Goal: Transaction & Acquisition: Purchase product/service

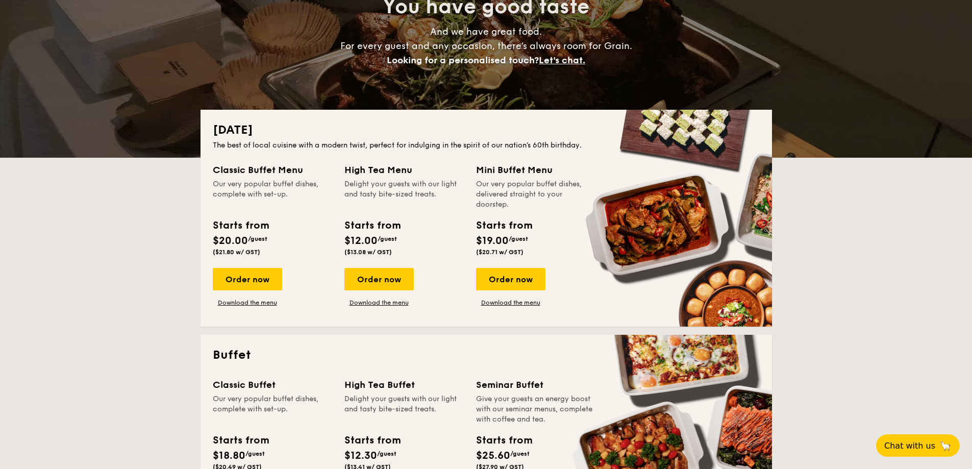
scroll to position [153, 0]
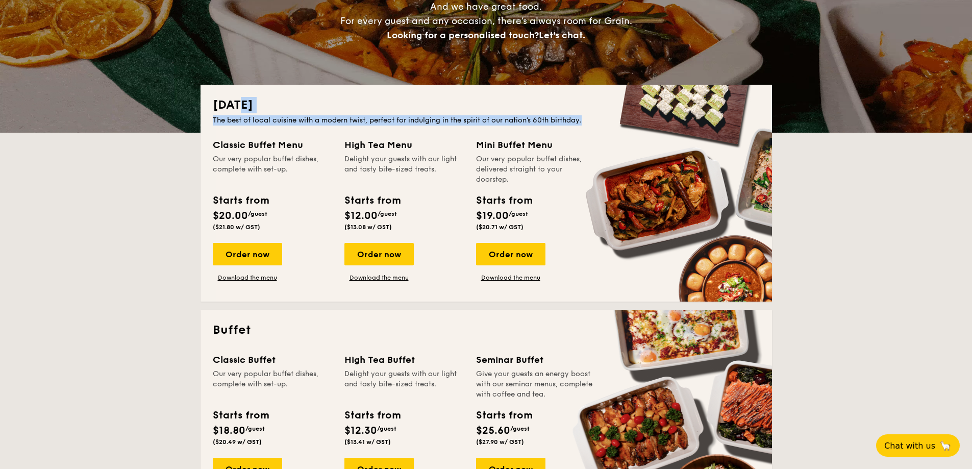
drag, startPoint x: 241, startPoint y: 102, endPoint x: 599, endPoint y: 130, distance: 358.8
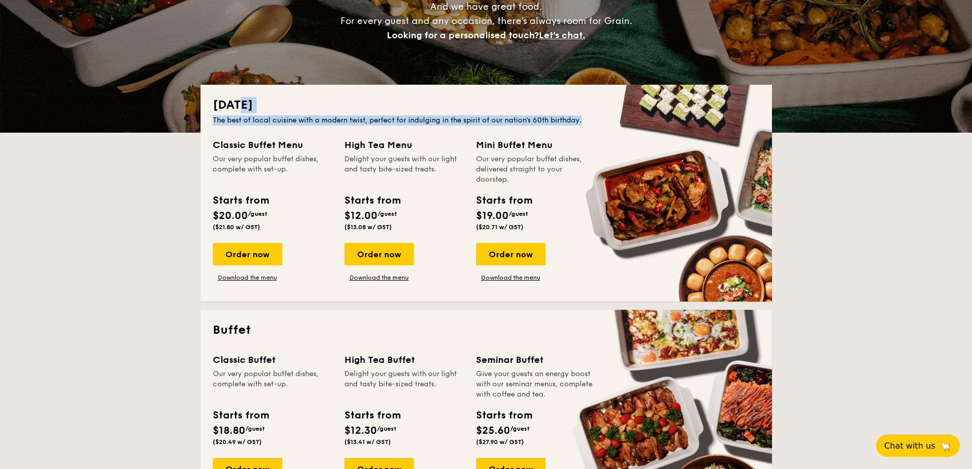
click at [599, 130] on div "National Day The best of local cuisine with a modern twist, perfect for indulgi…" at bounding box center [487, 193] width 572 height 217
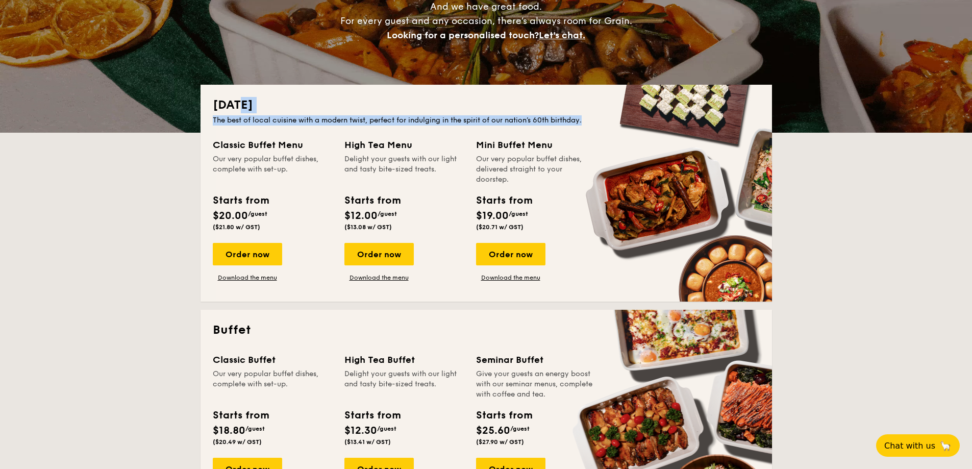
click at [599, 130] on div "National Day The best of local cuisine with a modern twist, perfect for indulgi…" at bounding box center [487, 193] width 572 height 217
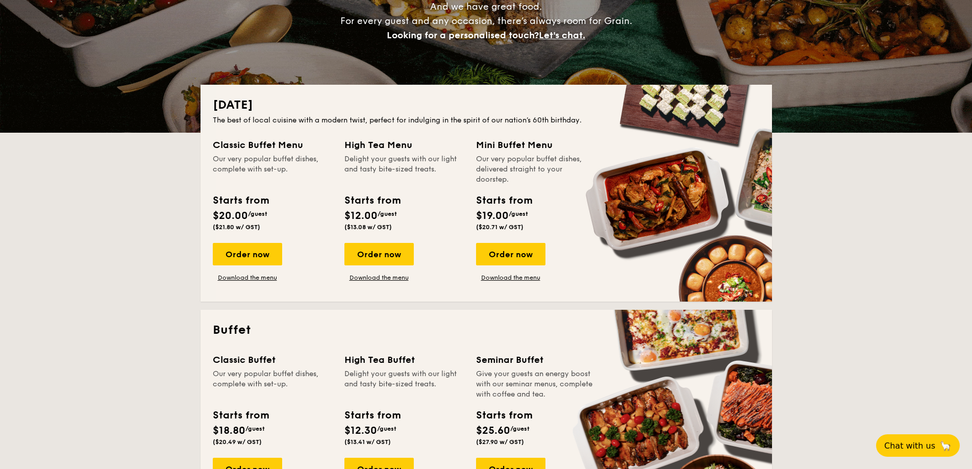
drag, startPoint x: 225, startPoint y: 144, endPoint x: 302, endPoint y: 167, distance: 79.9
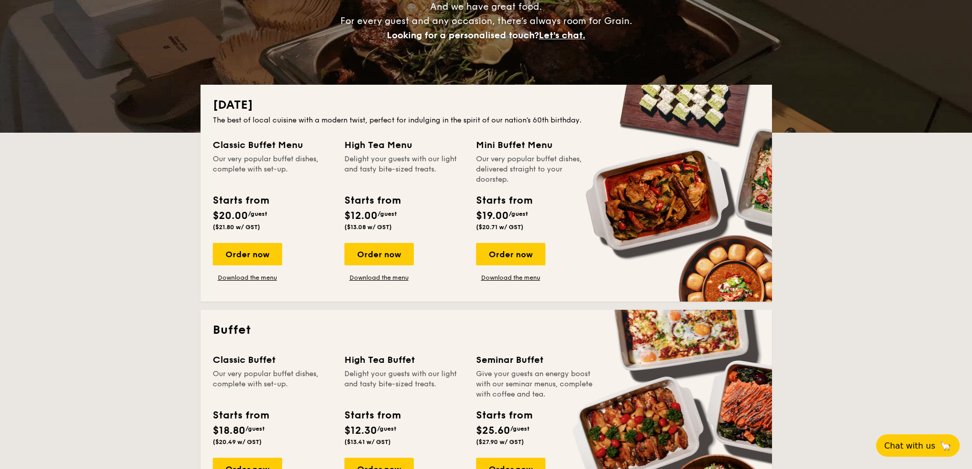
click at [302, 167] on div "Classic Buffet Menu Our very popular buffet dishes, complete with set-up." at bounding box center [272, 161] width 119 height 47
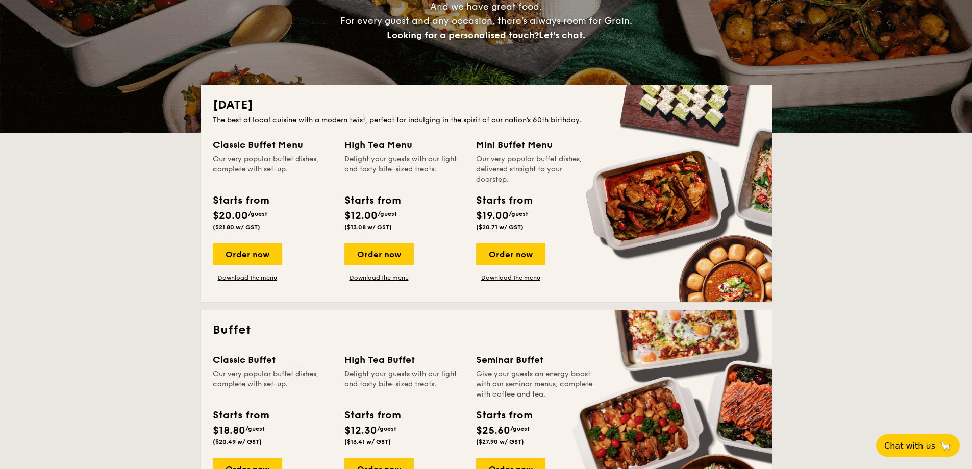
click at [302, 167] on div "Our very popular buffet dishes, complete with set-up." at bounding box center [272, 169] width 119 height 31
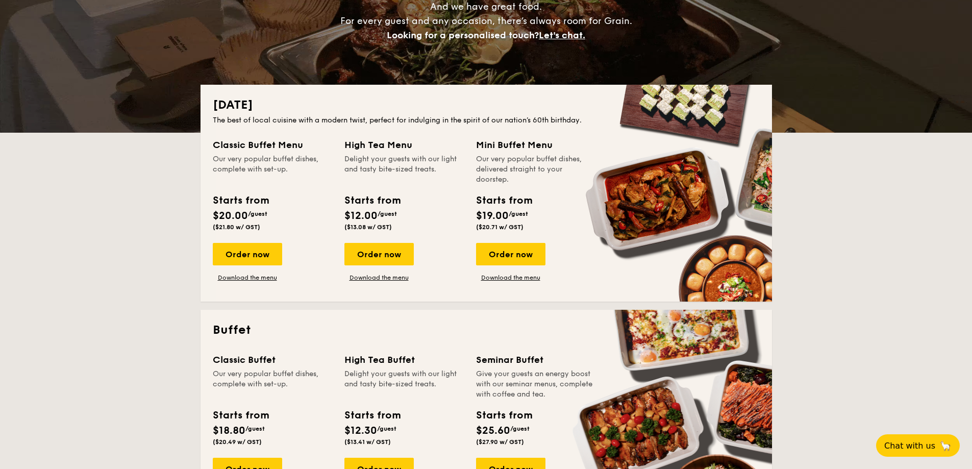
drag, startPoint x: 253, startPoint y: 145, endPoint x: 274, endPoint y: 167, distance: 30.3
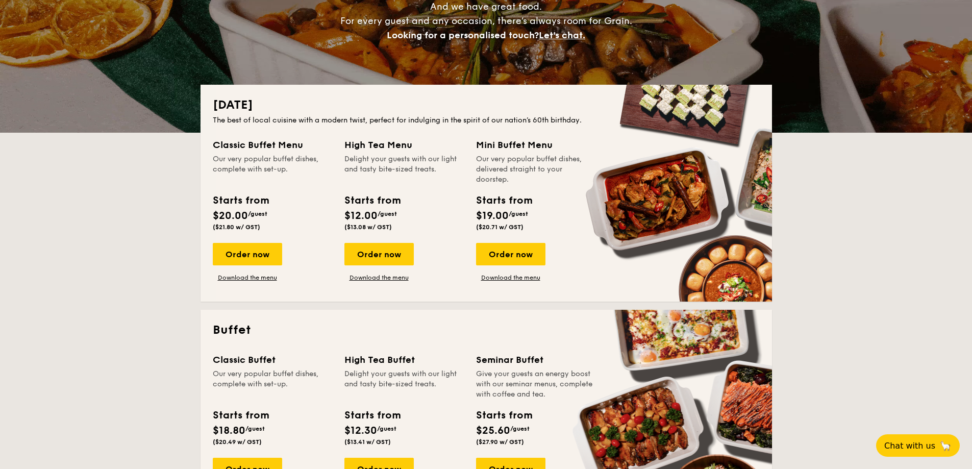
click at [274, 167] on div "Classic Buffet Menu Our very popular buffet dishes, complete with set-up." at bounding box center [272, 161] width 119 height 47
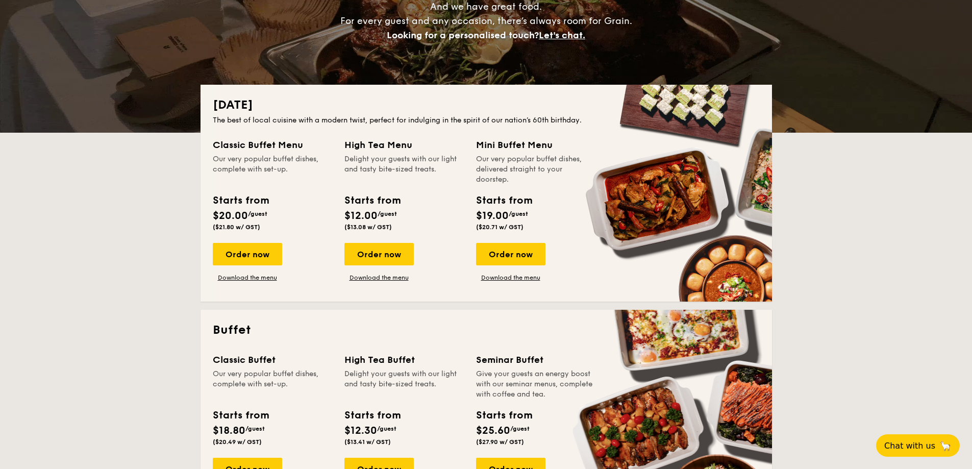
click at [274, 167] on div "Our very popular buffet dishes, complete with set-up." at bounding box center [272, 169] width 119 height 31
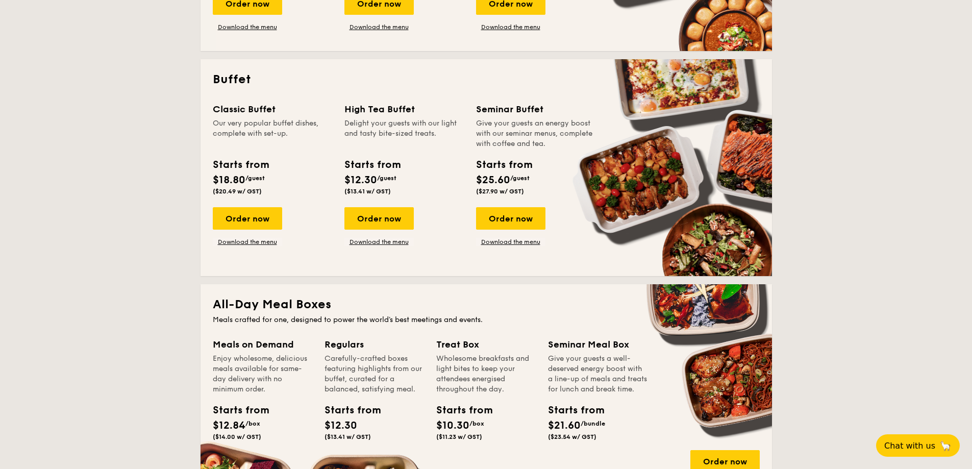
scroll to position [408, 0]
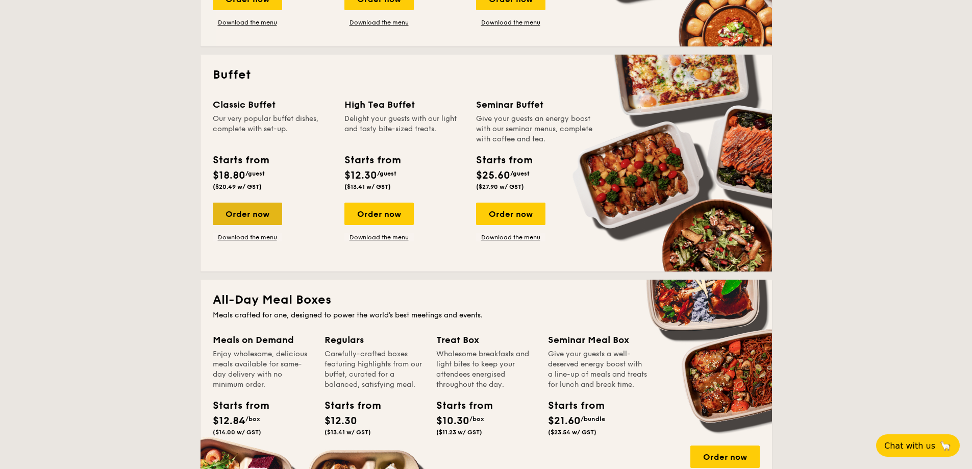
click at [247, 216] on div "Order now" at bounding box center [247, 214] width 69 height 22
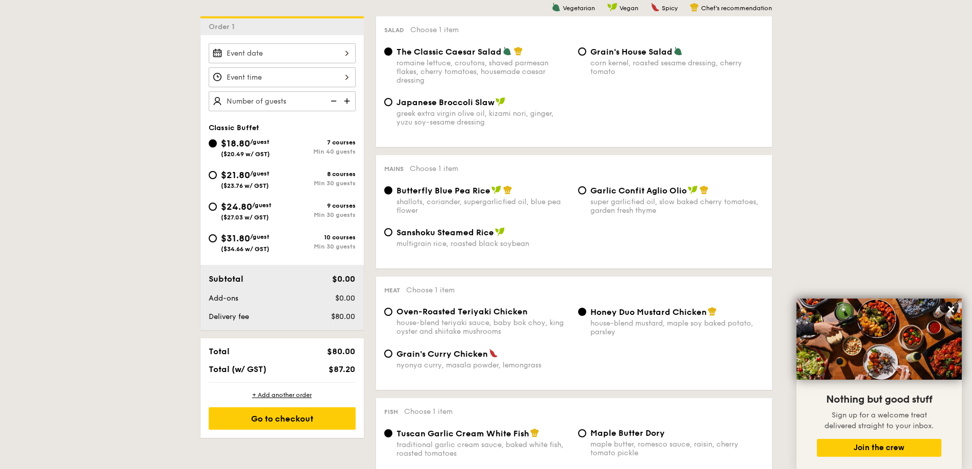
scroll to position [255, 0]
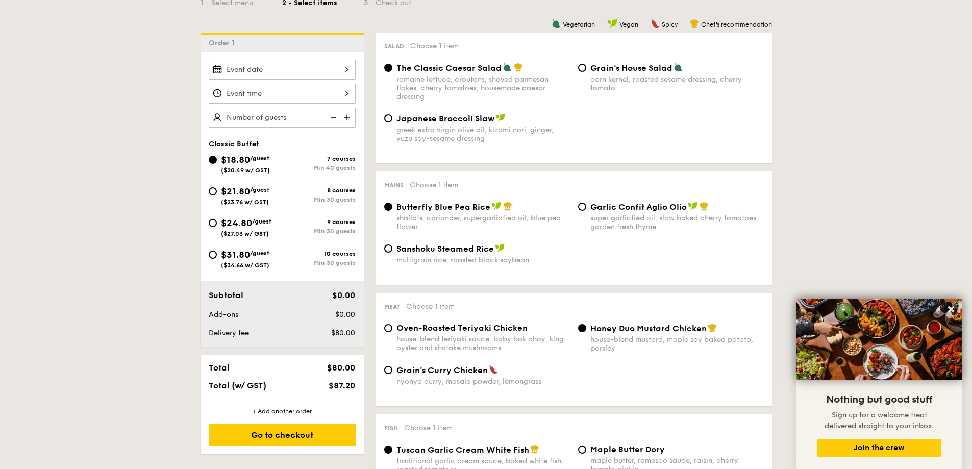
click at [323, 66] on div at bounding box center [282, 70] width 147 height 20
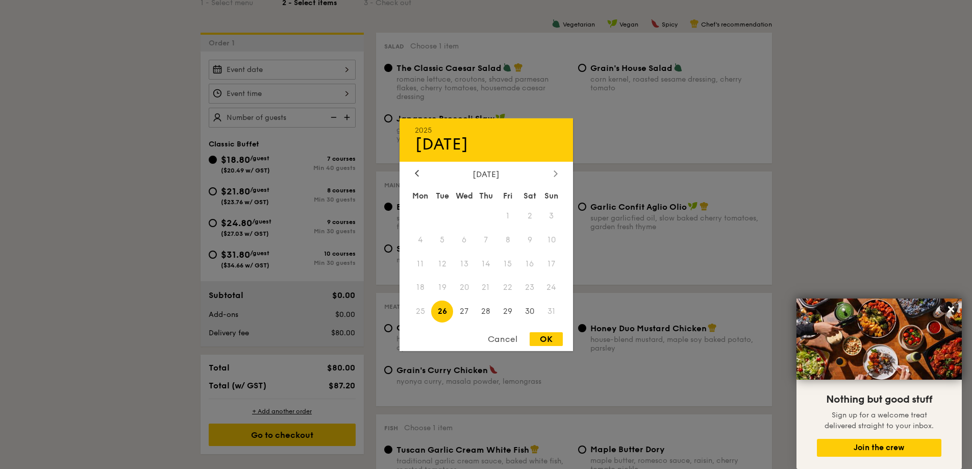
click at [554, 176] on icon at bounding box center [556, 173] width 4 height 7
click at [419, 175] on icon at bounding box center [417, 173] width 4 height 7
click at [552, 290] on span "28" at bounding box center [552, 288] width 22 height 22
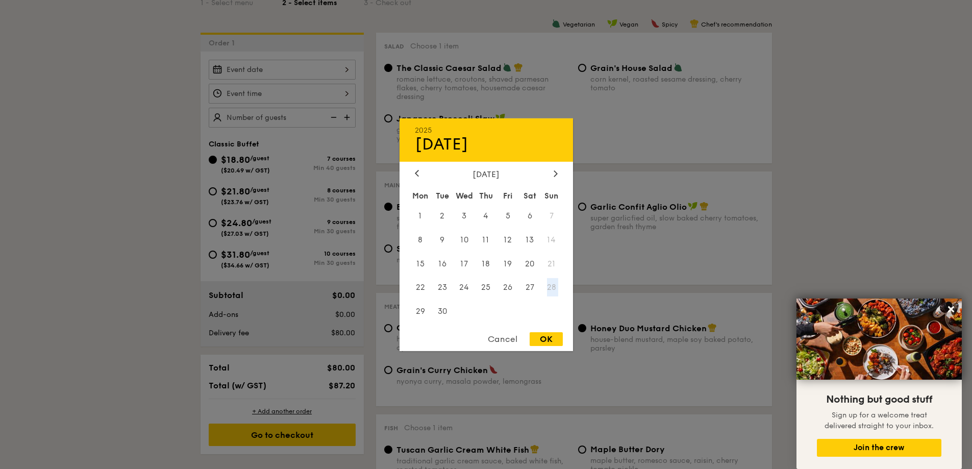
click at [552, 290] on span "28" at bounding box center [552, 288] width 22 height 22
click at [535, 298] on span "27" at bounding box center [530, 288] width 22 height 22
click at [422, 176] on div "[DATE]" at bounding box center [486, 174] width 143 height 10
click at [418, 176] on div at bounding box center [416, 174] width 9 height 10
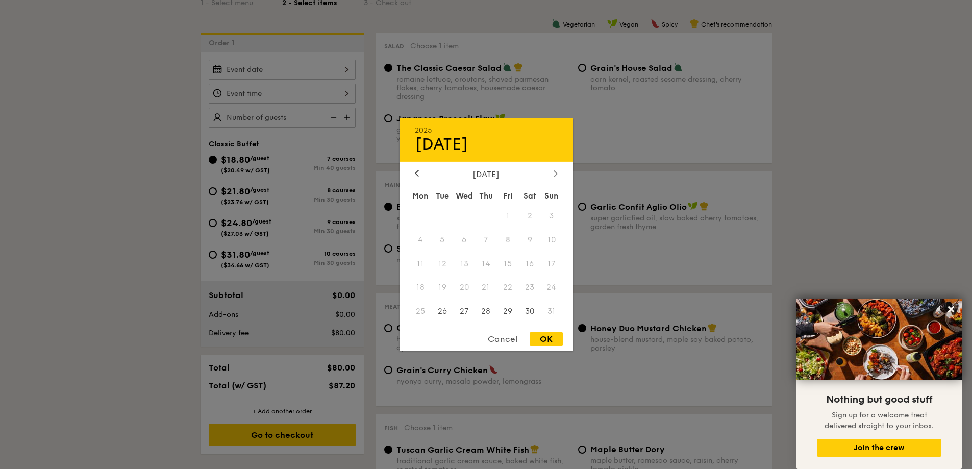
click at [559, 171] on div at bounding box center [555, 174] width 9 height 10
click at [413, 174] on div at bounding box center [416, 174] width 9 height 10
click at [554, 334] on div "OK" at bounding box center [546, 339] width 33 height 14
type input "Sep 27, 2025"
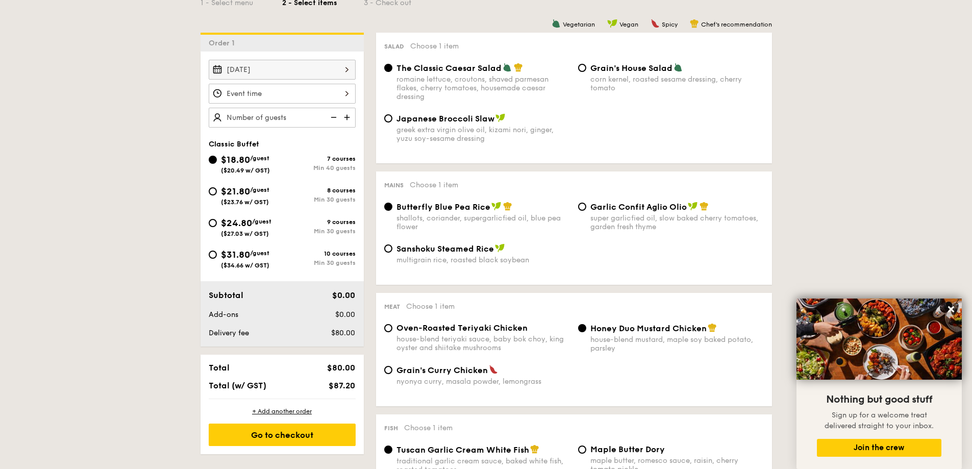
click at [352, 89] on div at bounding box center [282, 94] width 147 height 20
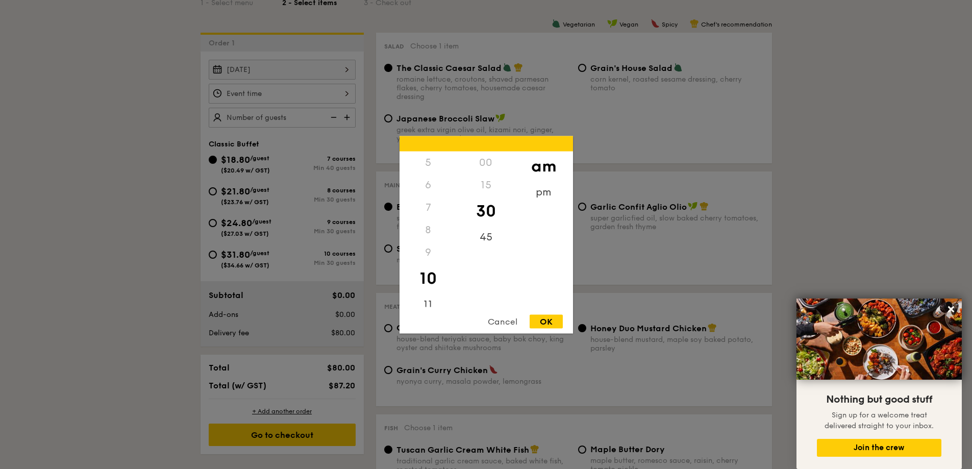
scroll to position [121, 0]
click at [431, 294] on div "11" at bounding box center [429, 299] width 58 height 30
click at [487, 234] on div "45" at bounding box center [486, 241] width 58 height 30
click at [535, 189] on div "pm" at bounding box center [544, 196] width 58 height 30
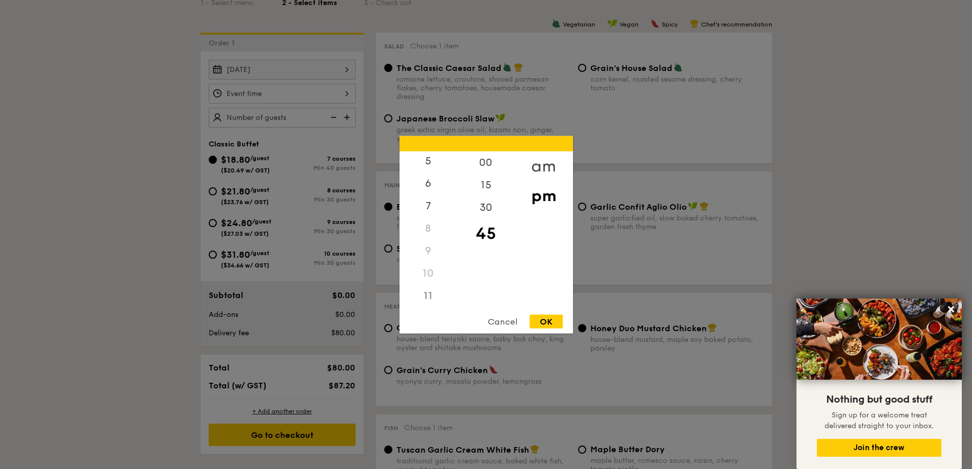
click at [540, 162] on div "am" at bounding box center [544, 166] width 58 height 30
click at [486, 160] on div "00" at bounding box center [486, 166] width 58 height 30
click at [428, 165] on div "12" at bounding box center [429, 162] width 58 height 22
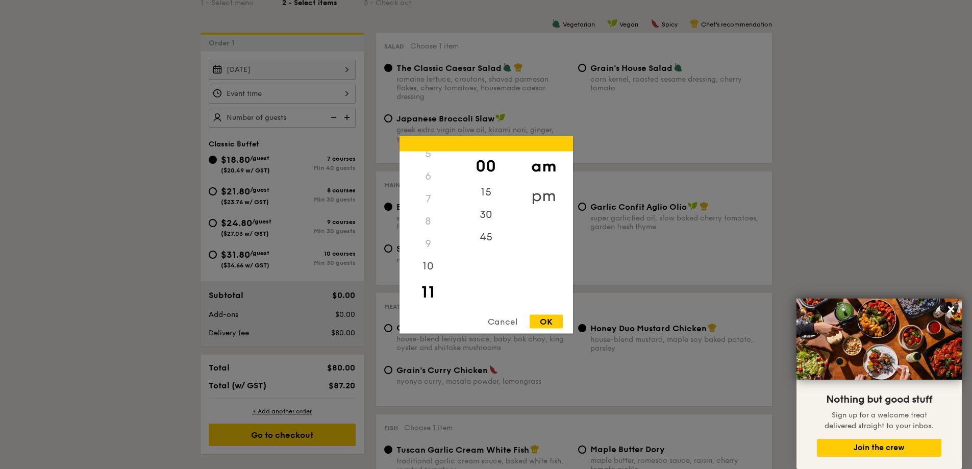
click at [549, 190] on div "pm" at bounding box center [544, 196] width 58 height 30
click at [432, 167] on div "12" at bounding box center [429, 166] width 58 height 30
click at [554, 318] on div "OK" at bounding box center [546, 321] width 33 height 14
type input "12:00PM"
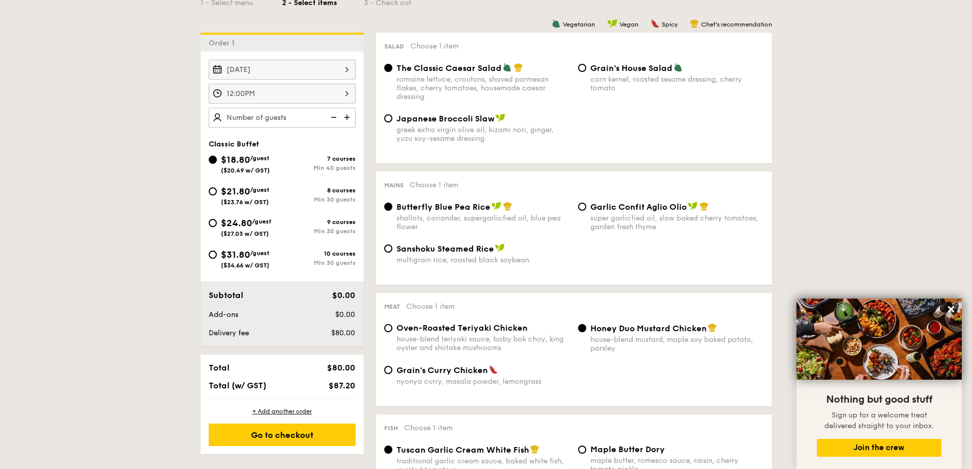
click at [347, 116] on img at bounding box center [347, 117] width 15 height 19
click at [336, 117] on img at bounding box center [332, 117] width 15 height 19
click at [334, 118] on img at bounding box center [332, 117] width 15 height 19
type input "40 guests"
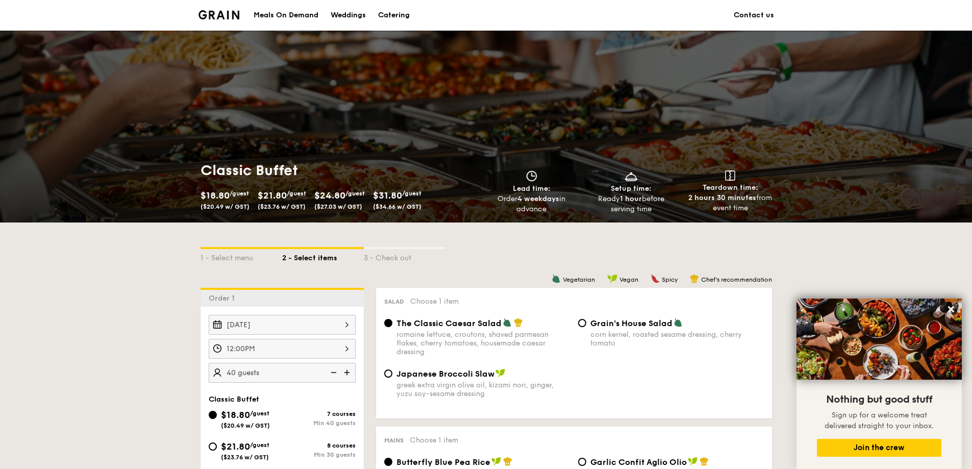
drag, startPoint x: 249, startPoint y: 189, endPoint x: 432, endPoint y: 195, distance: 182.8
click at [409, 195] on div "$18.80 /guest ($20.49 w/ GST) $21.80 /guest ($23.76 w/ GST) $24.80 /guest ($27.…" at bounding box center [302, 201] width 212 height 27
click at [436, 210] on div "$18.80 /guest ($20.49 w/ GST) $21.80 /guest ($23.76 w/ GST) $24.80 /guest ($27.…" at bounding box center [338, 201] width 274 height 27
drag, startPoint x: 510, startPoint y: 201, endPoint x: 555, endPoint y: 208, distance: 45.9
click at [555, 208] on div "Order 4 weekdays in advance" at bounding box center [531, 204] width 91 height 20
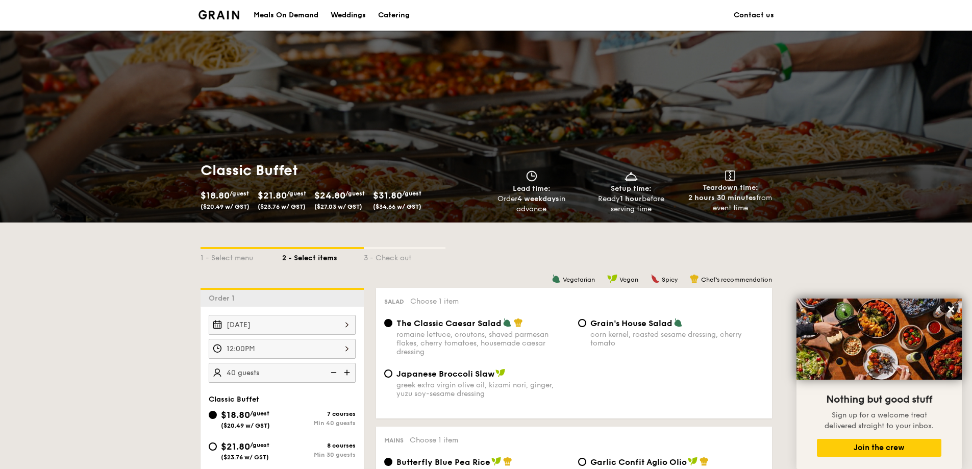
click at [555, 208] on div "Order 4 weekdays in advance" at bounding box center [531, 204] width 91 height 20
drag, startPoint x: 617, startPoint y: 201, endPoint x: 651, endPoint y: 211, distance: 35.7
click at [651, 211] on div "Ready 1 hour before serving time" at bounding box center [630, 204] width 91 height 20
drag, startPoint x: 704, startPoint y: 186, endPoint x: 755, endPoint y: 211, distance: 56.8
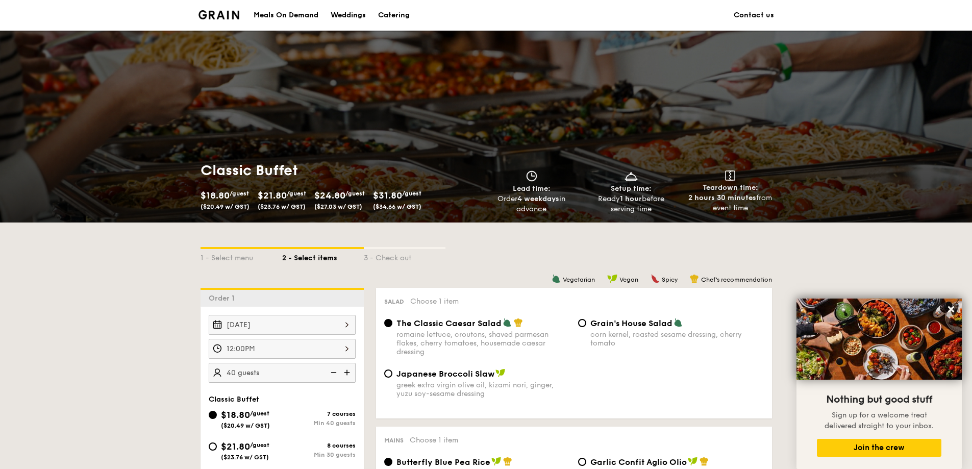
click at [755, 211] on div "Teardown time: 2 hours 30 minutes from event time" at bounding box center [730, 191] width 91 height 43
click at [719, 208] on div "2 hours 30 minutes from event time" at bounding box center [730, 203] width 91 height 20
click at [237, 15] on img at bounding box center [219, 14] width 41 height 9
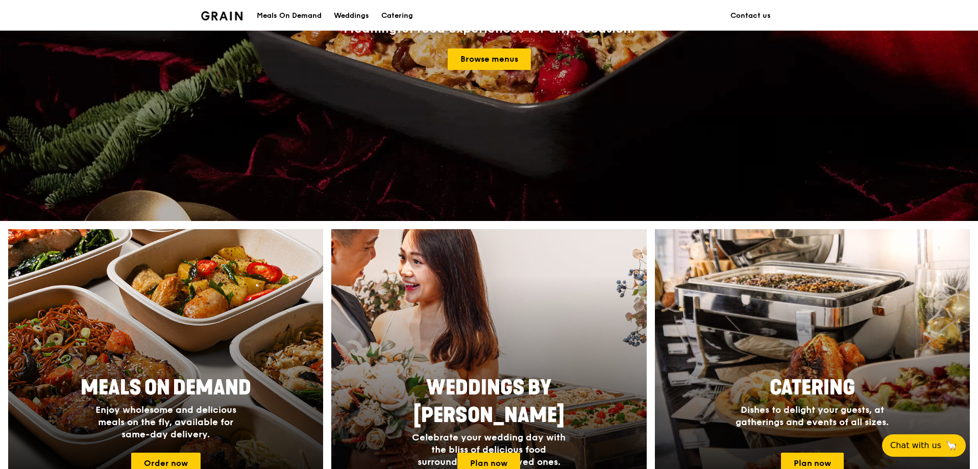
scroll to position [255, 0]
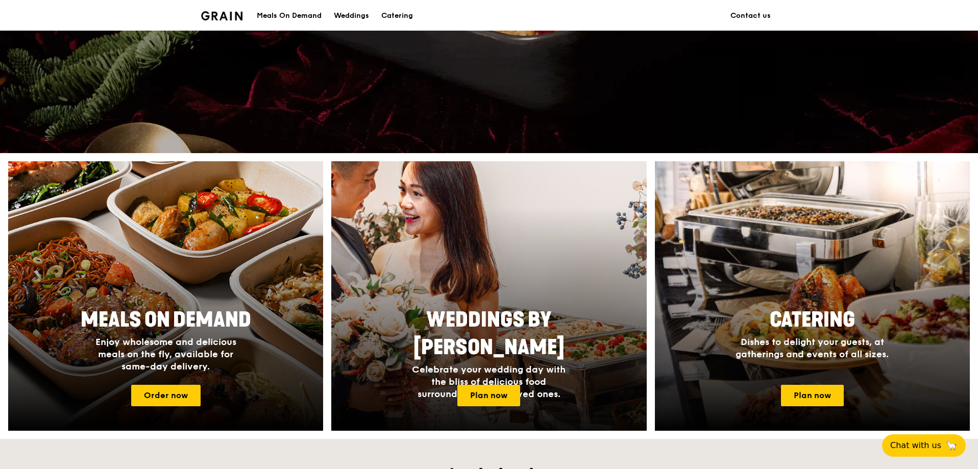
click at [501, 306] on div "Weddings by Grain Celebrate your wedding day with the bliss of delicious food s…" at bounding box center [489, 353] width 204 height 102
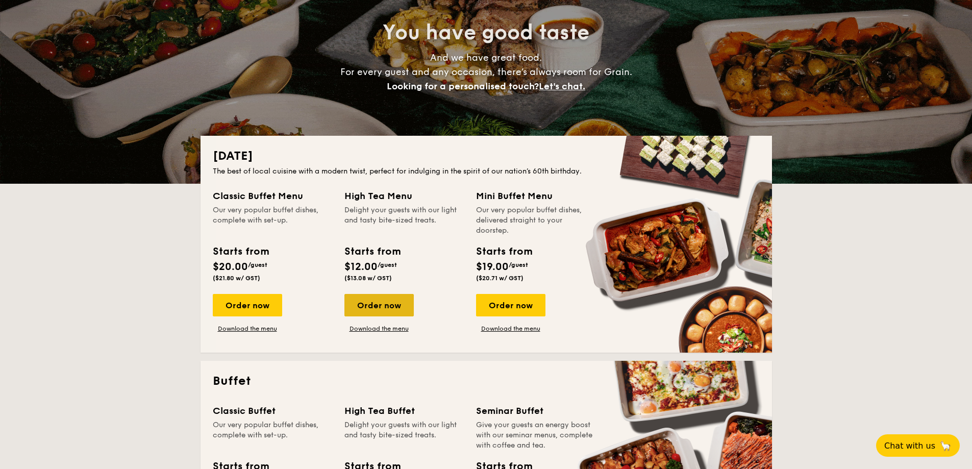
click at [379, 306] on div "Order now" at bounding box center [379, 305] width 69 height 22
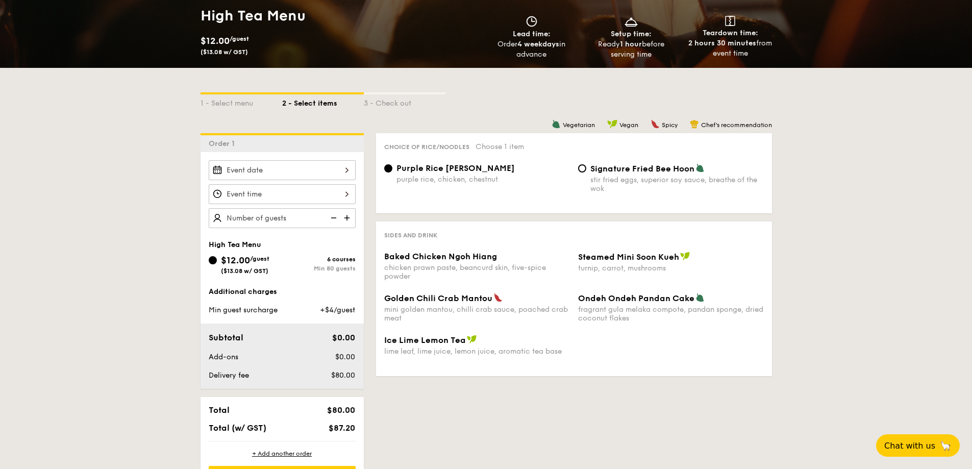
scroll to position [204, 0]
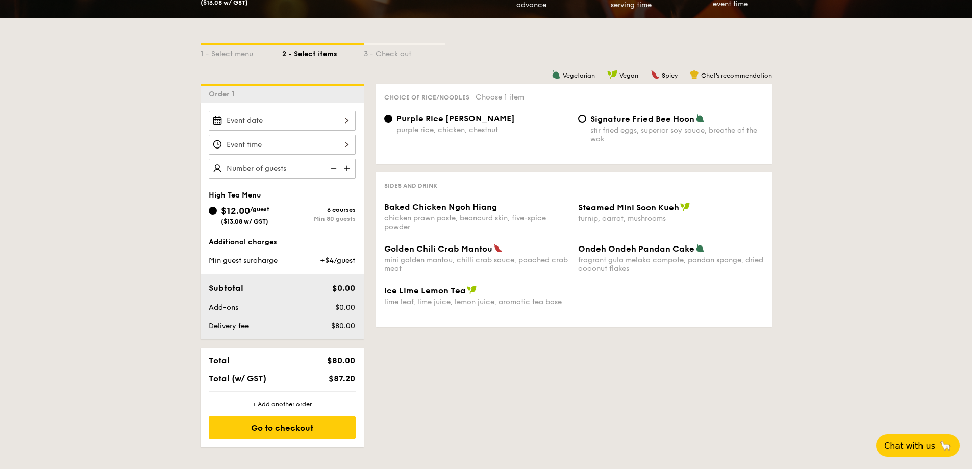
click at [596, 122] on span "Signature Fried Bee Hoon" at bounding box center [643, 119] width 104 height 10
click at [586, 122] on input "Signature Fried Bee Hoon stir fried eggs, superior soy sauce, breathe of the wok" at bounding box center [582, 119] width 8 height 8
radio input "true"
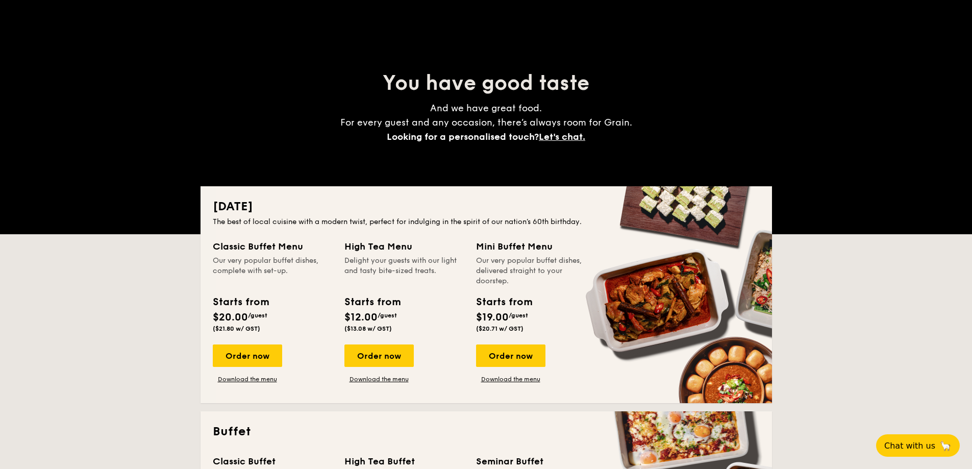
scroll to position [153, 0]
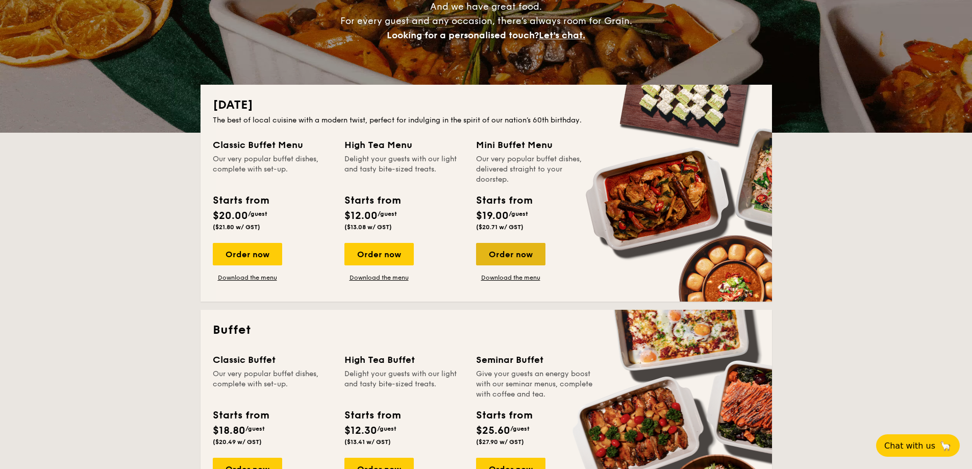
click at [504, 253] on div "Order now" at bounding box center [510, 254] width 69 height 22
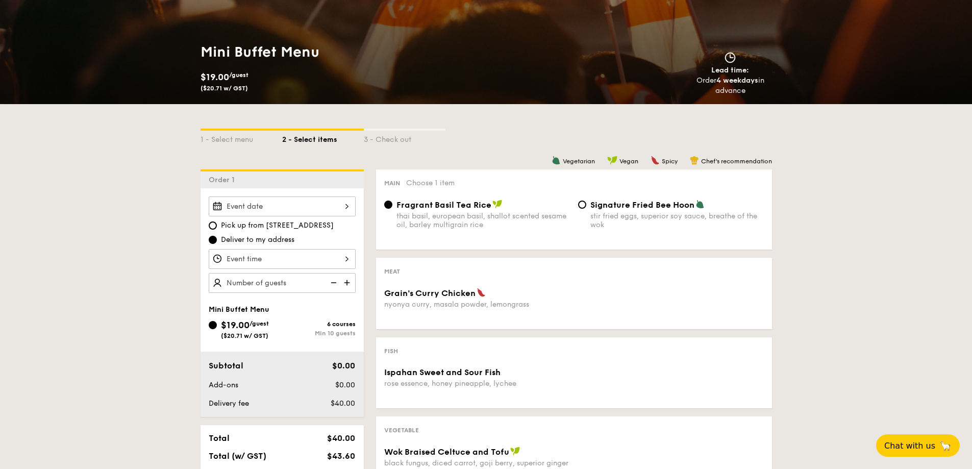
scroll to position [204, 0]
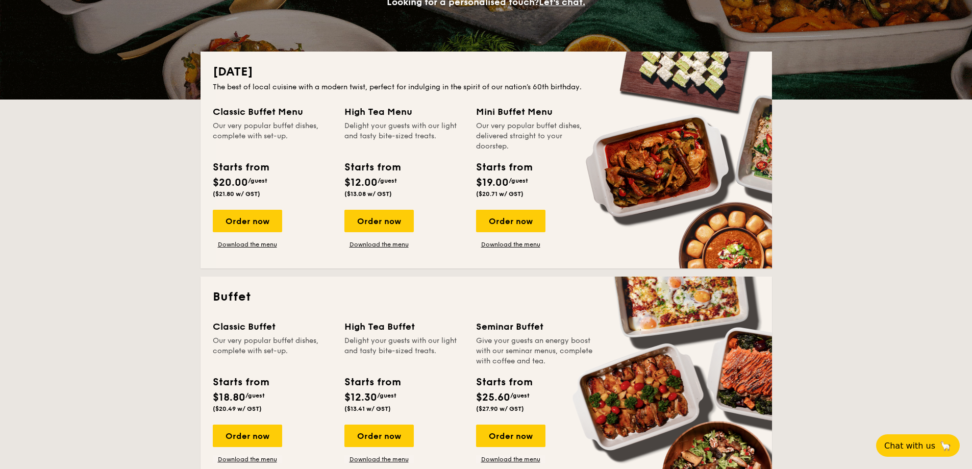
scroll to position [204, 0]
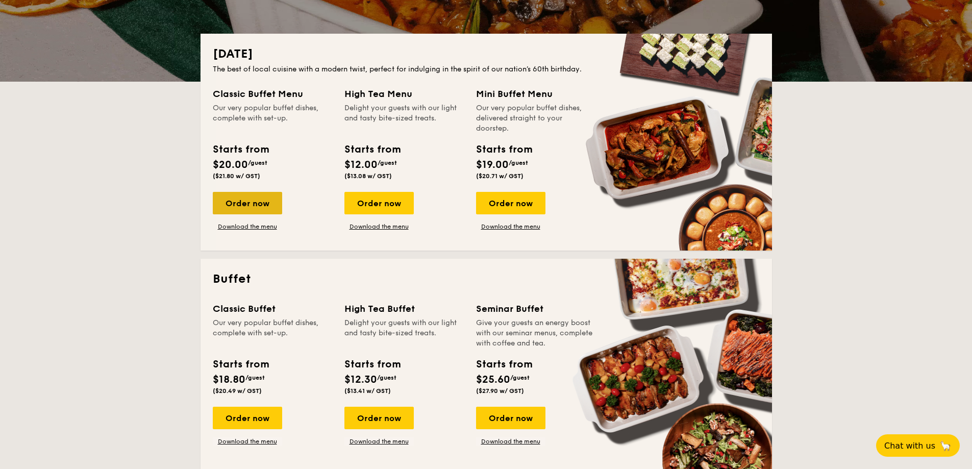
click at [256, 199] on div "Order now" at bounding box center [247, 203] width 69 height 22
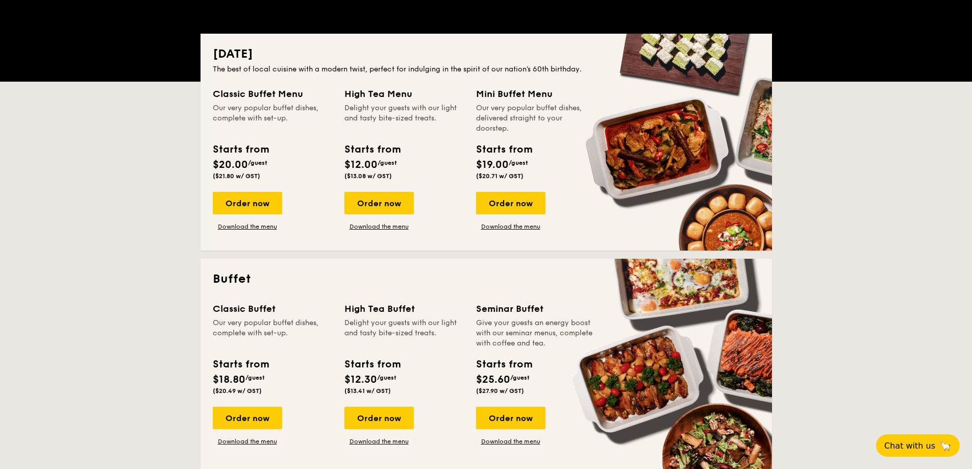
scroll to position [459, 0]
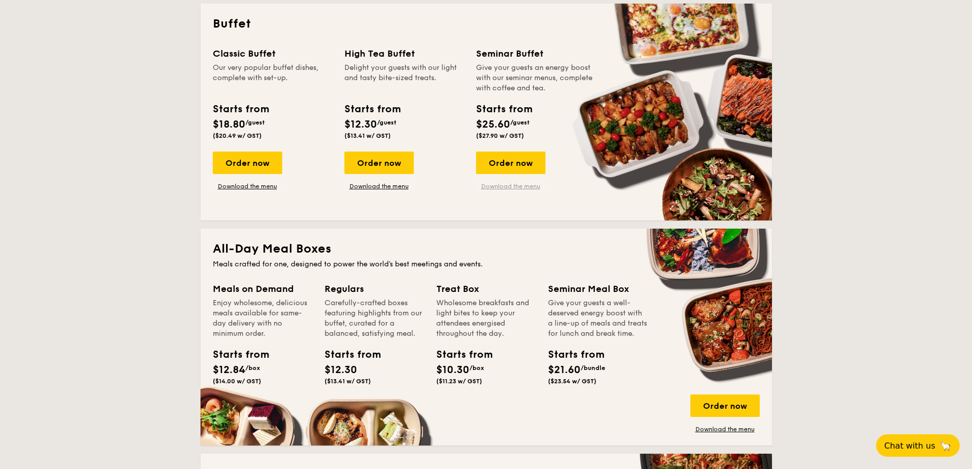
click at [507, 182] on link "Download the menu" at bounding box center [510, 186] width 69 height 8
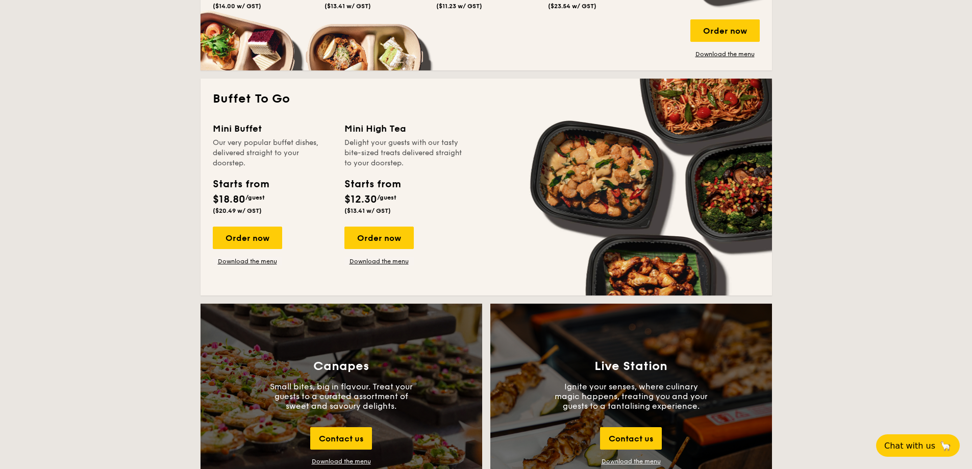
scroll to position [817, 0]
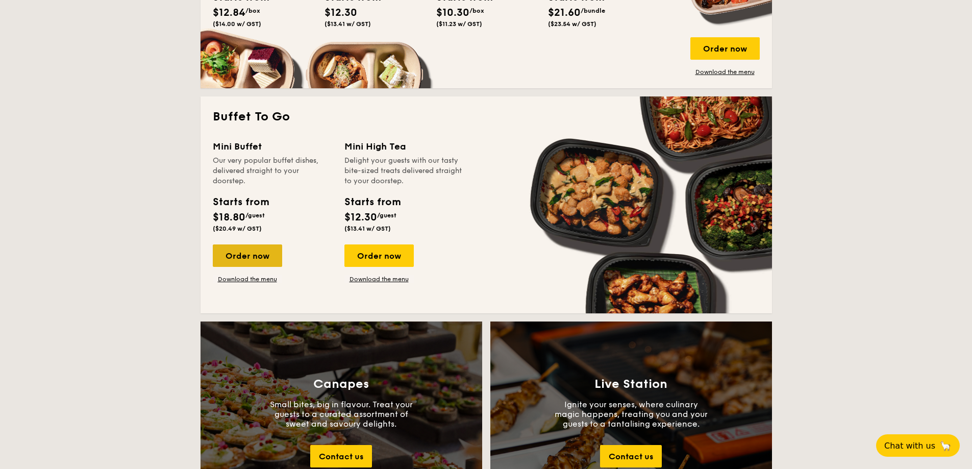
click at [261, 251] on div "Order now" at bounding box center [247, 255] width 69 height 22
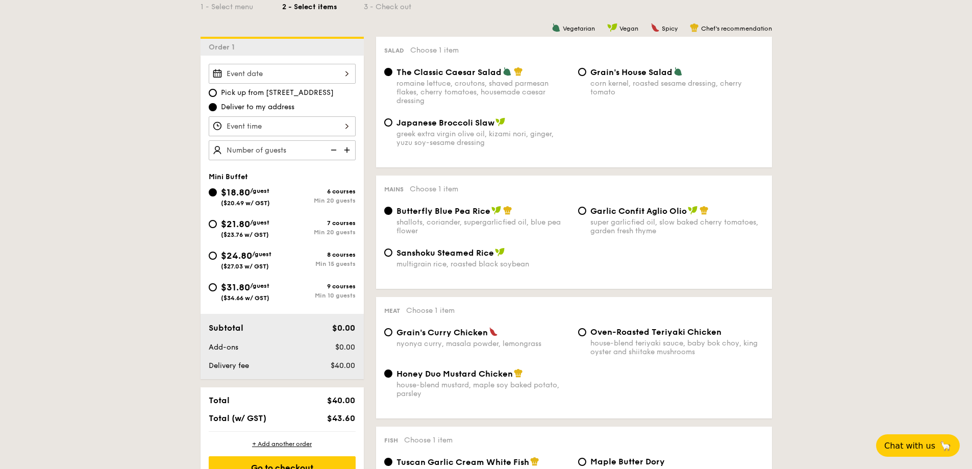
scroll to position [306, 0]
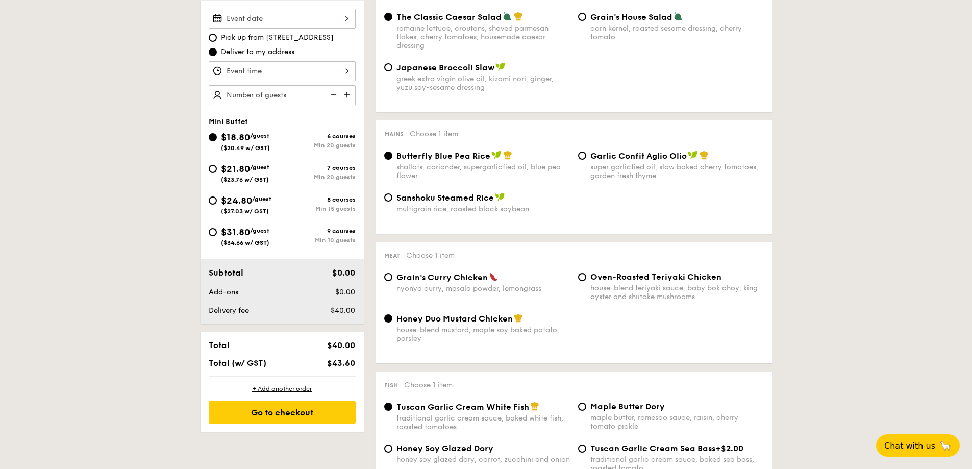
click at [594, 157] on span "Garlic Confit Aglio Olio" at bounding box center [639, 156] width 96 height 10
click at [586, 157] on input "Garlic Confit Aglio Olio super garlicfied oil, slow baked cherry tomatoes, gard…" at bounding box center [582, 156] width 8 height 8
radio input "true"
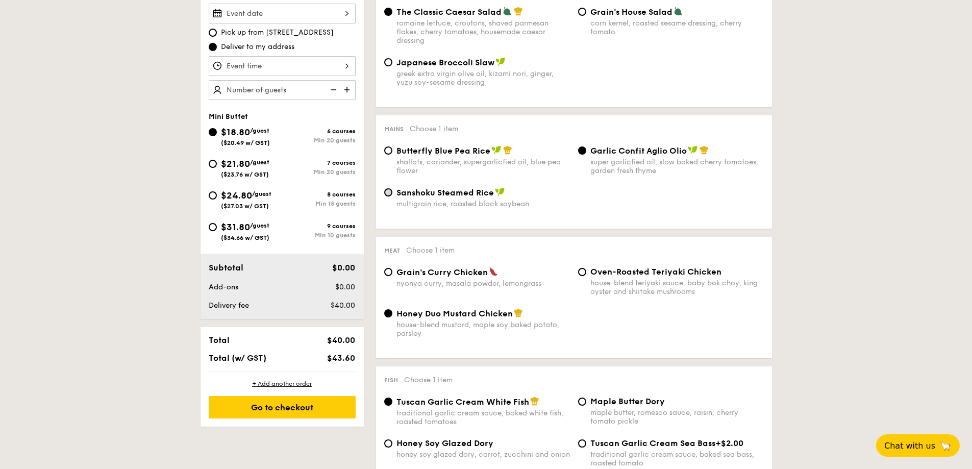
scroll to position [204, 0]
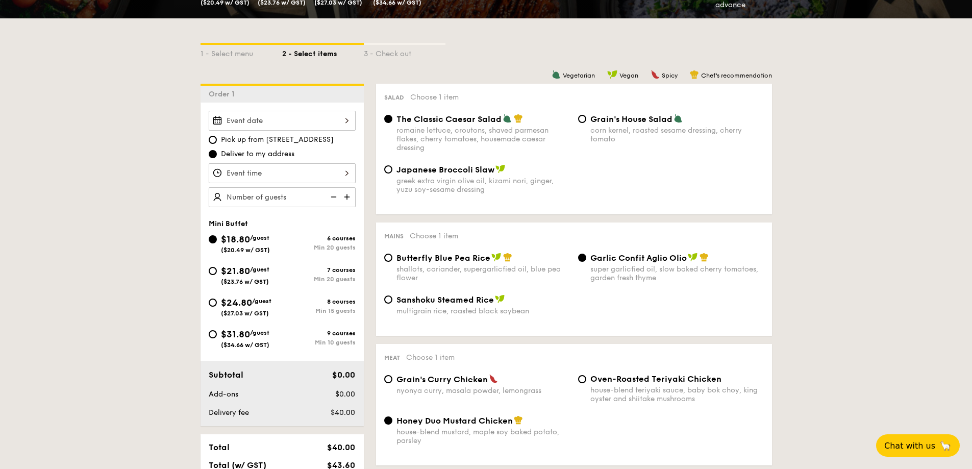
click at [337, 122] on div at bounding box center [282, 121] width 147 height 20
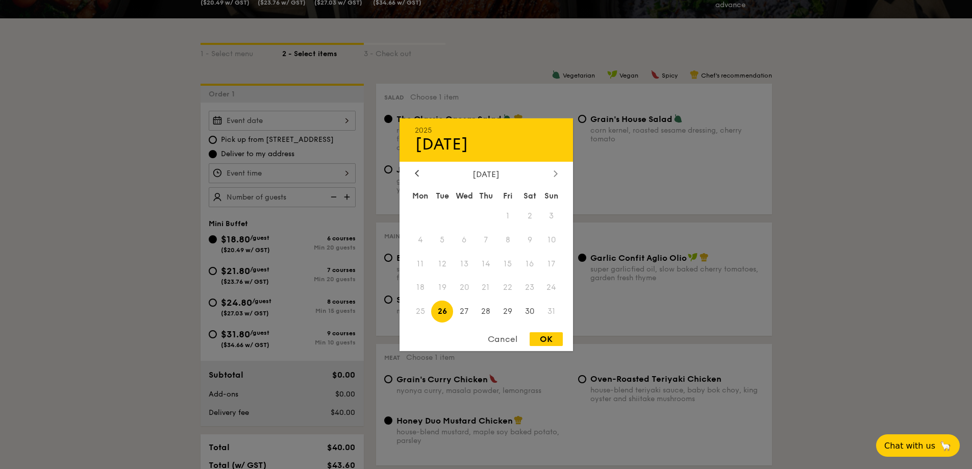
click at [553, 173] on div at bounding box center [555, 174] width 9 height 10
click at [530, 286] on span "27" at bounding box center [530, 288] width 22 height 22
click at [547, 340] on div "OK" at bounding box center [546, 339] width 33 height 14
type input "Sep 27, 2025"
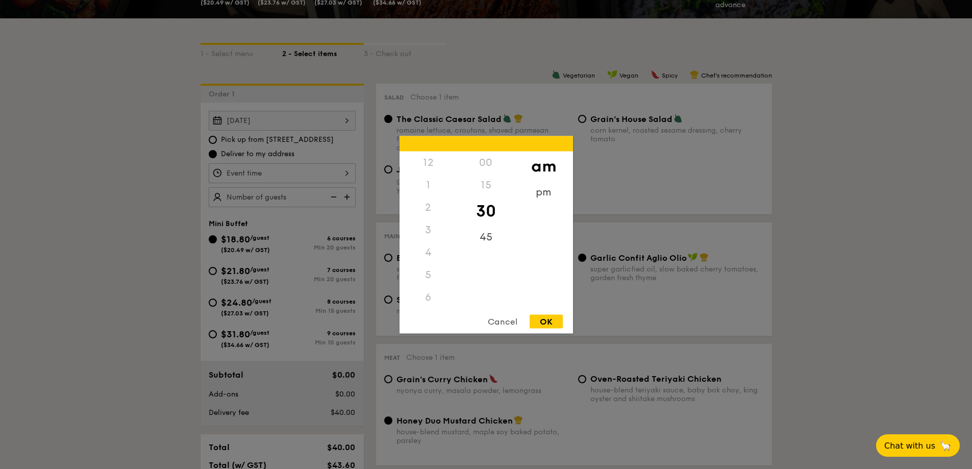
click at [341, 174] on div "12 1 2 3 4 5 6 7 8 9 10 11 00 15 30 45 am pm Cancel OK" at bounding box center [282, 173] width 147 height 20
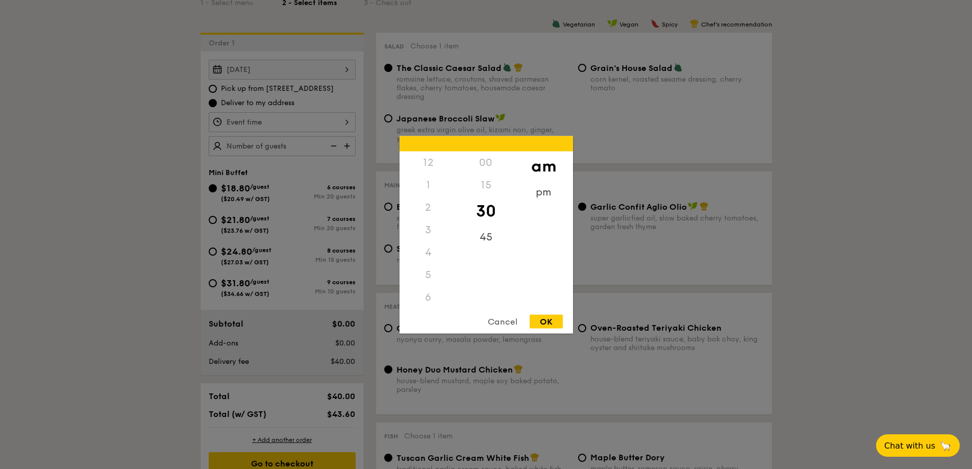
scroll to position [121, 0]
click at [429, 297] on div "11" at bounding box center [429, 299] width 58 height 30
click at [483, 167] on div "00" at bounding box center [486, 166] width 58 height 30
click at [548, 319] on div "OK" at bounding box center [546, 321] width 33 height 14
type input "11:00AM"
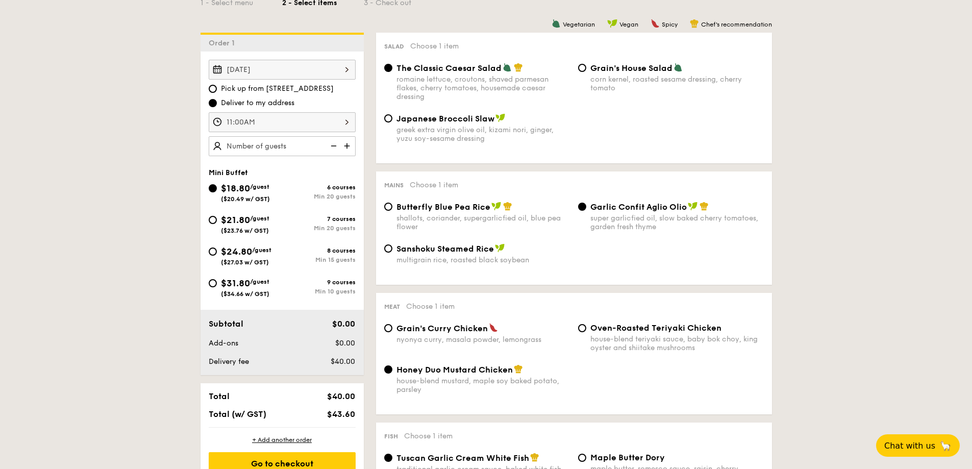
click at [228, 256] on span "$24.80" at bounding box center [236, 251] width 31 height 11
click at [217, 256] on input "$24.80 /guest ($27.03 w/ GST) 8 courses Min 15 guests" at bounding box center [213, 252] width 8 height 8
radio input "true"
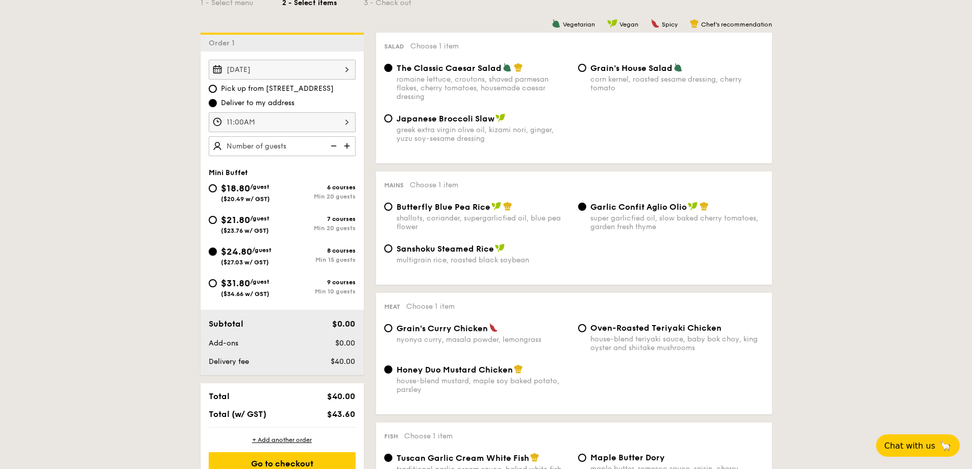
radio input "false"
radio input "true"
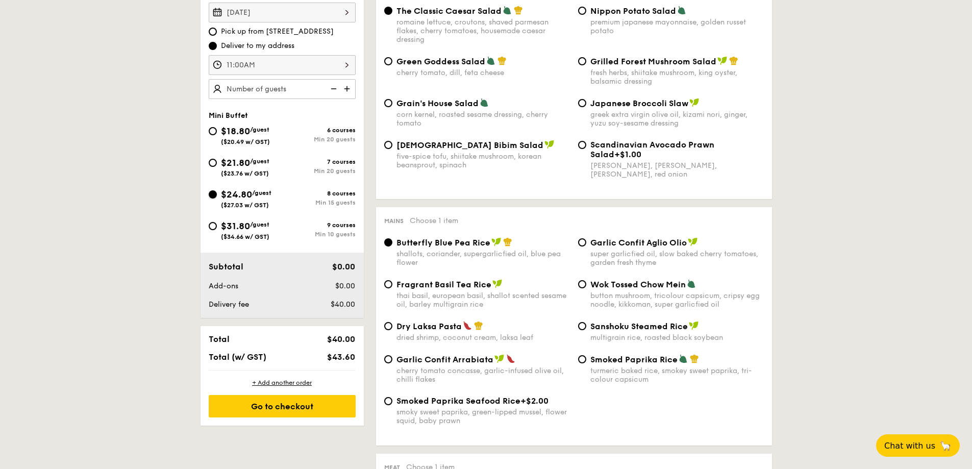
scroll to position [408, 0]
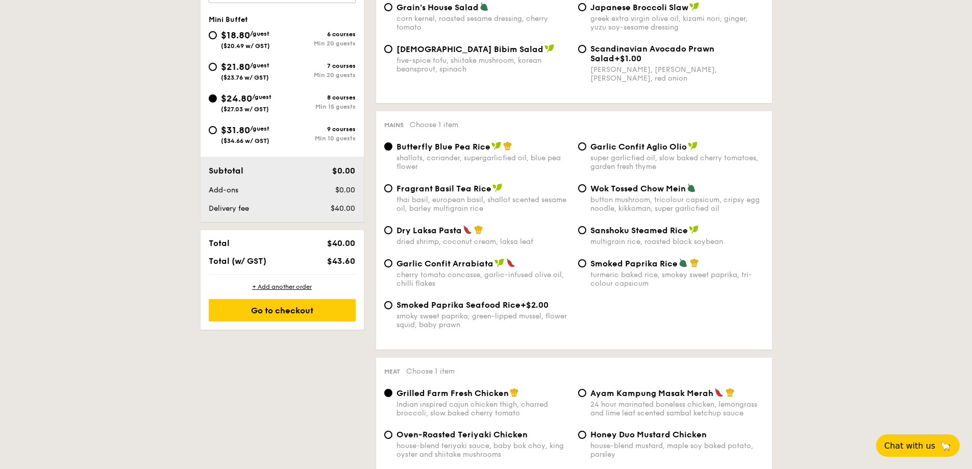
click at [595, 148] on span "Garlic Confit Aglio Olio" at bounding box center [639, 147] width 96 height 10
click at [586, 148] on input "Garlic Confit Aglio Olio super garlicfied oil, slow baked cherry tomatoes, gard…" at bounding box center [582, 146] width 8 height 8
radio input "true"
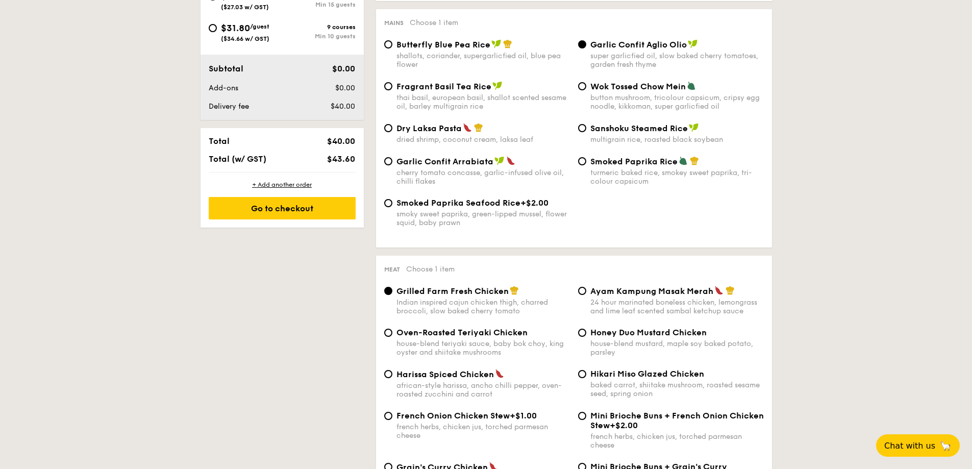
scroll to position [612, 0]
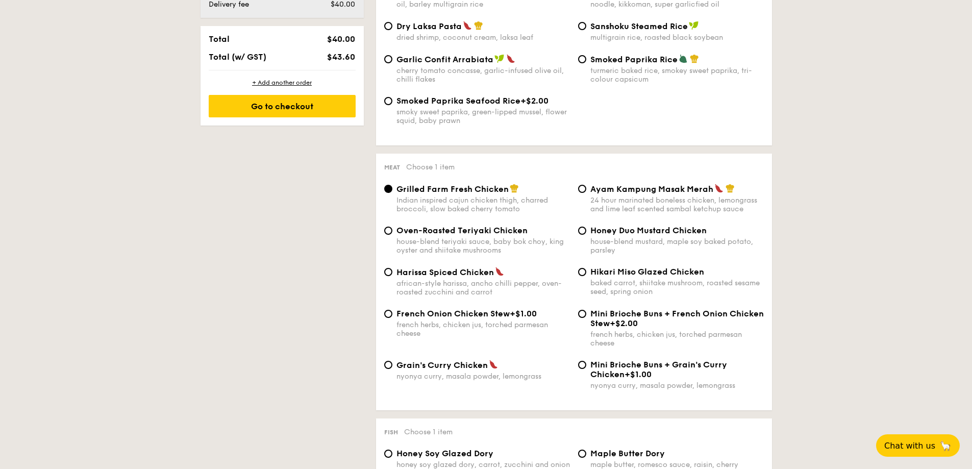
click at [595, 233] on span "Honey Duo Mustard Chicken" at bounding box center [649, 231] width 116 height 10
click at [586, 233] on input "Honey Duo Mustard Chicken house-blend mustard, maple soy baked potato, parsley" at bounding box center [582, 231] width 8 height 8
radio input "true"
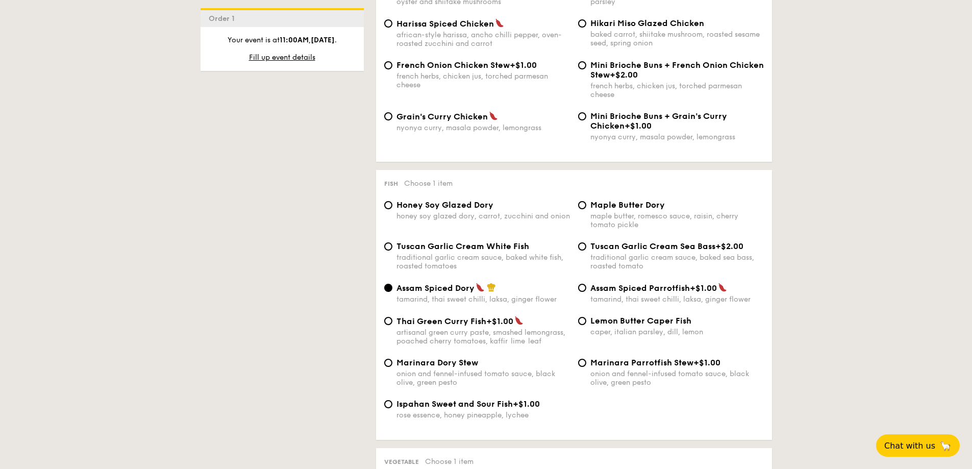
scroll to position [868, 0]
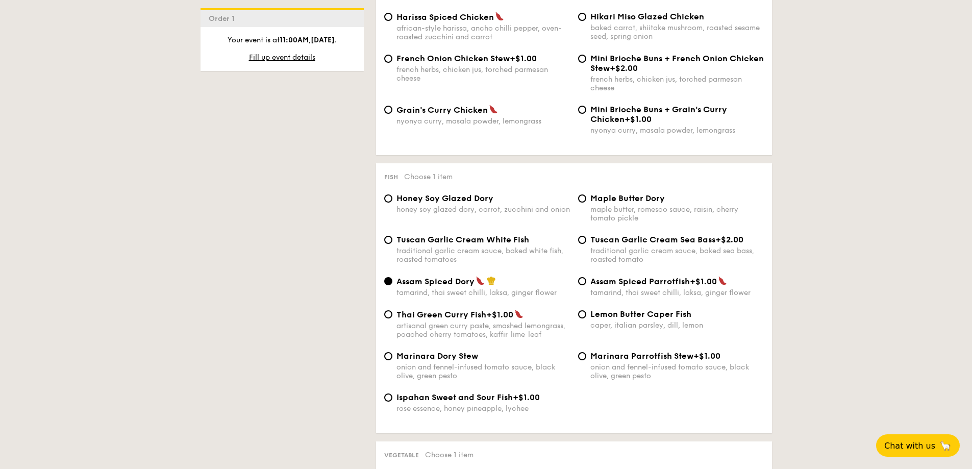
click at [520, 248] on div "traditional garlic cream sauce, baked white fish, roasted tomatoes" at bounding box center [484, 255] width 174 height 17
click at [392, 244] on input "Tuscan Garlic Cream White Fish traditional garlic cream sauce, baked white fish…" at bounding box center [388, 240] width 8 height 8
radio input "true"
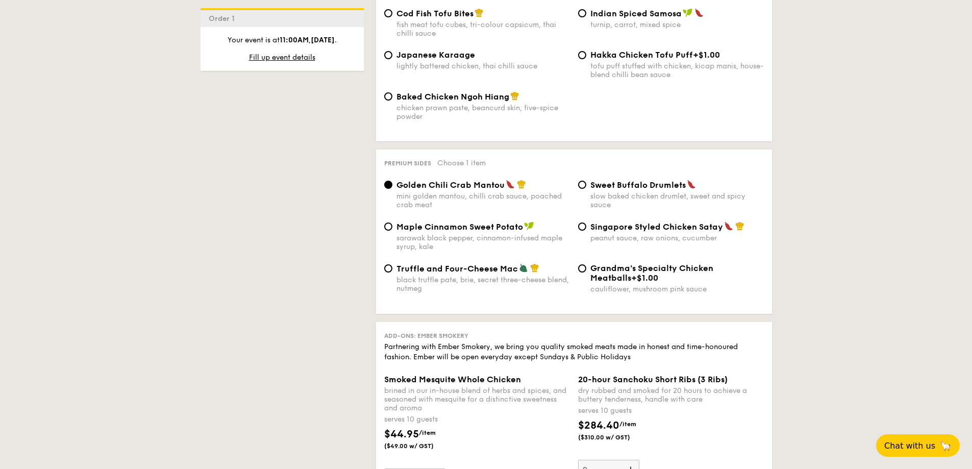
scroll to position [1837, 0]
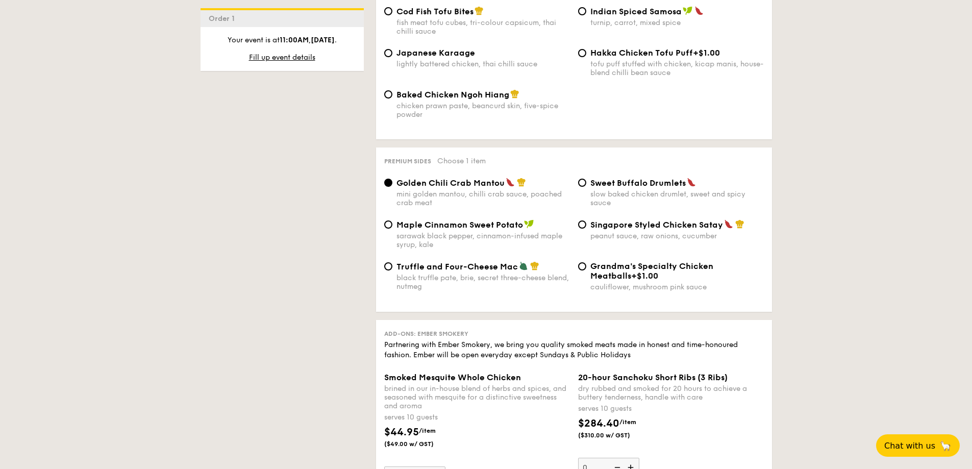
click at [494, 272] on div "Truffle and Four-Cheese Mac black truffle pate, brie, secret three-cheese blend…" at bounding box center [484, 276] width 174 height 30
click at [392, 271] on input "Truffle and Four-Cheese Mac black truffle pate, brie, secret three-cheese blend…" at bounding box center [388, 266] width 8 height 8
radio input "true"
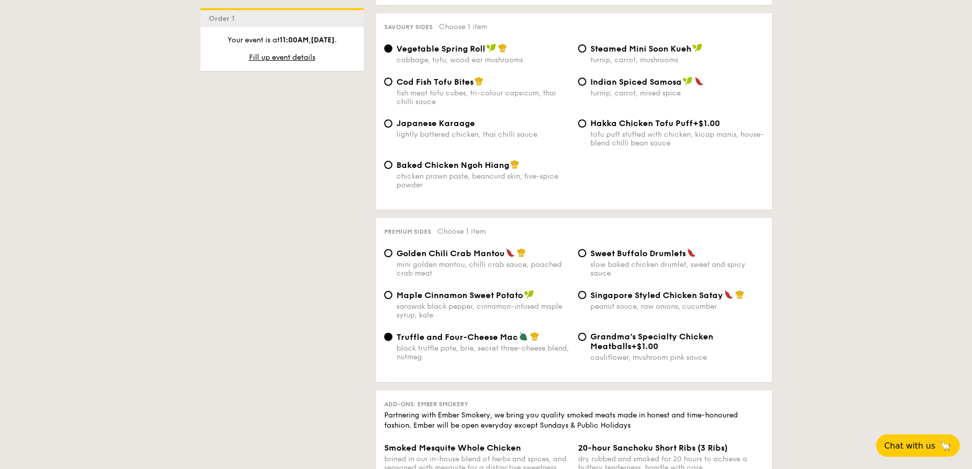
scroll to position [1735, 0]
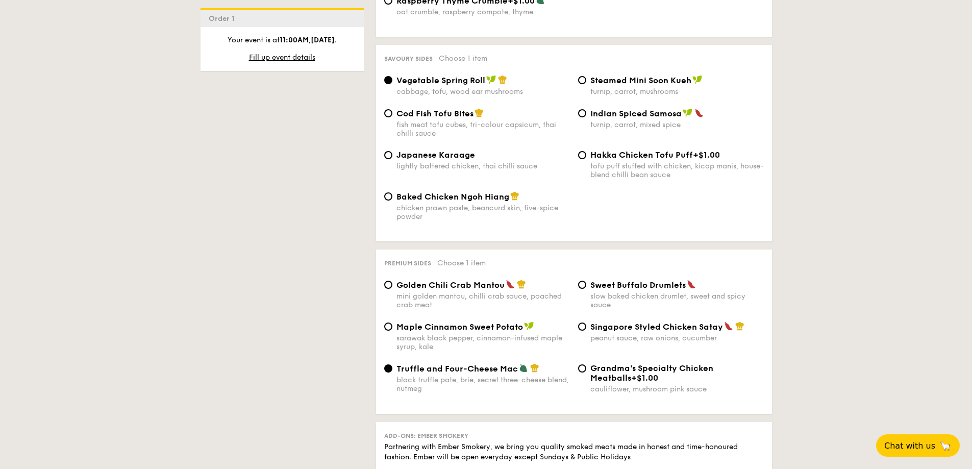
click at [459, 127] on div "fish meat tofu cubes, tri-colour capsicum, thai chilli sauce" at bounding box center [484, 128] width 174 height 17
click at [392, 117] on input "Cod Fish Tofu Bites fish meat tofu cubes, tri-colour capsicum, thai chilli sauce" at bounding box center [388, 113] width 8 height 8
radio input "true"
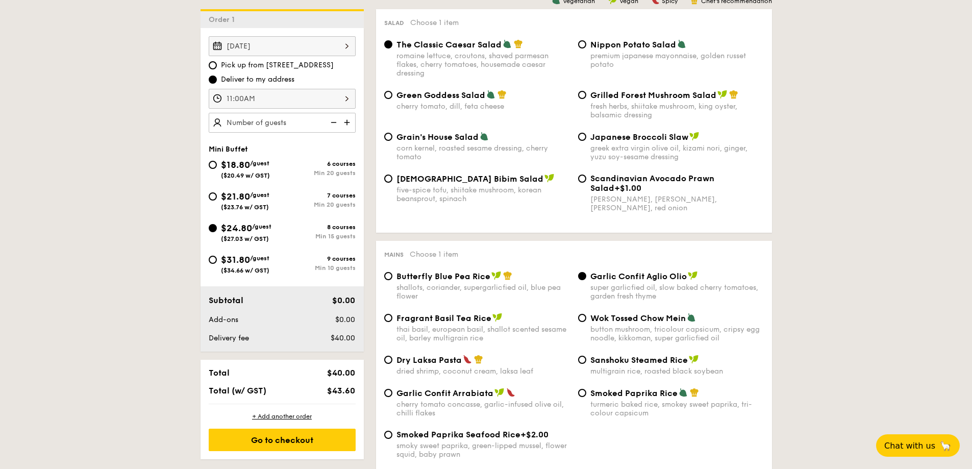
scroll to position [255, 0]
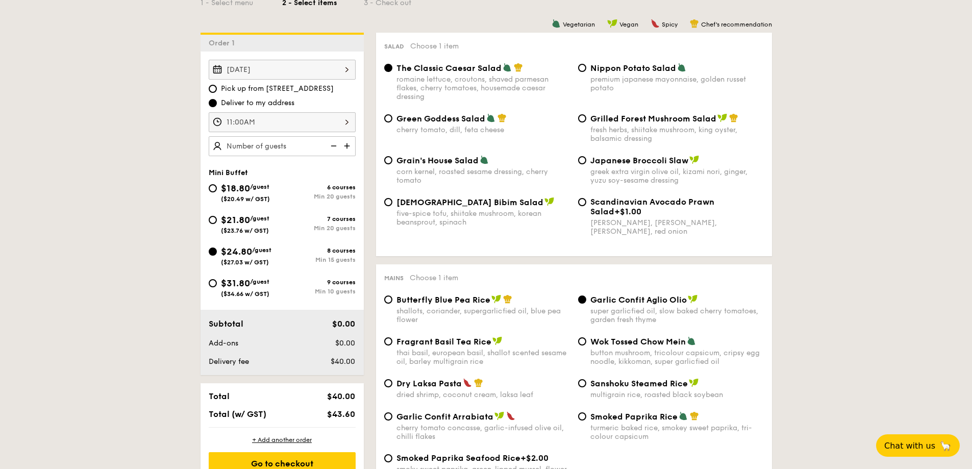
click at [347, 150] on img at bounding box center [347, 145] width 15 height 19
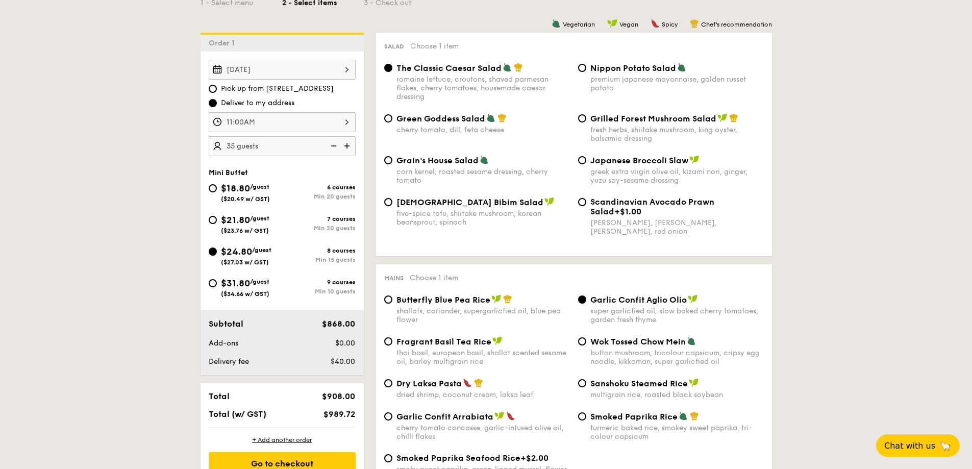
click at [331, 149] on img at bounding box center [332, 145] width 15 height 19
type input "15 guests"
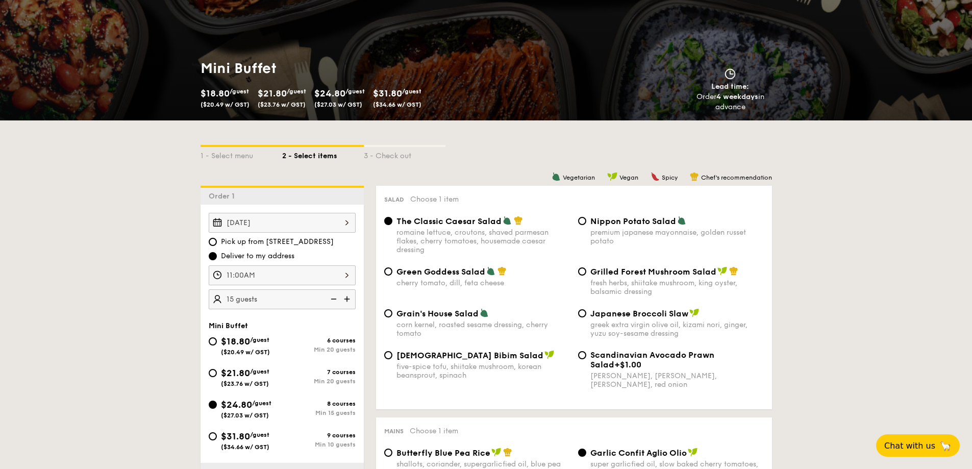
scroll to position [0, 0]
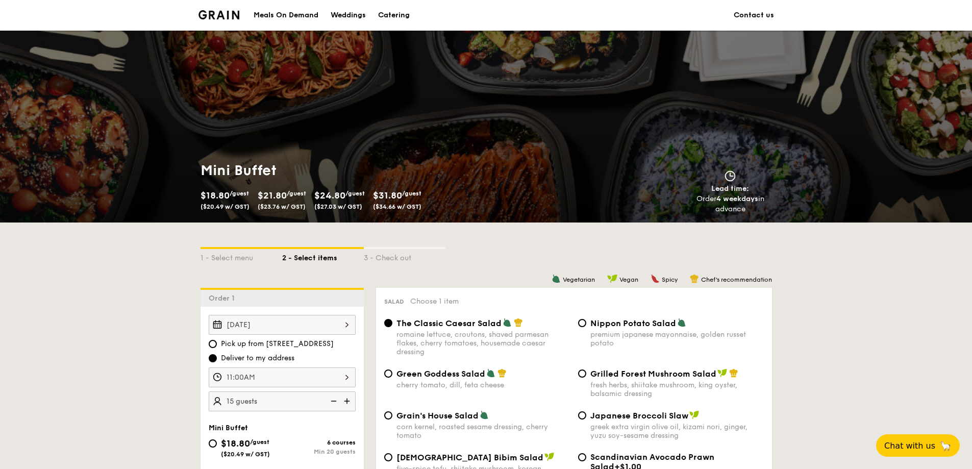
click at [208, 9] on li at bounding box center [224, 15] width 50 height 31
click at [208, 10] on li at bounding box center [224, 15] width 50 height 31
click at [221, 18] on img at bounding box center [219, 14] width 41 height 9
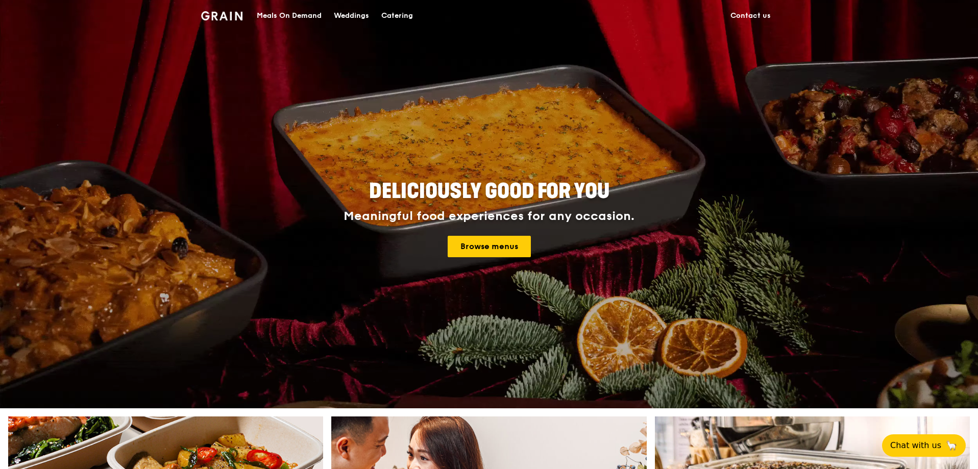
click at [219, 13] on img at bounding box center [221, 15] width 41 height 9
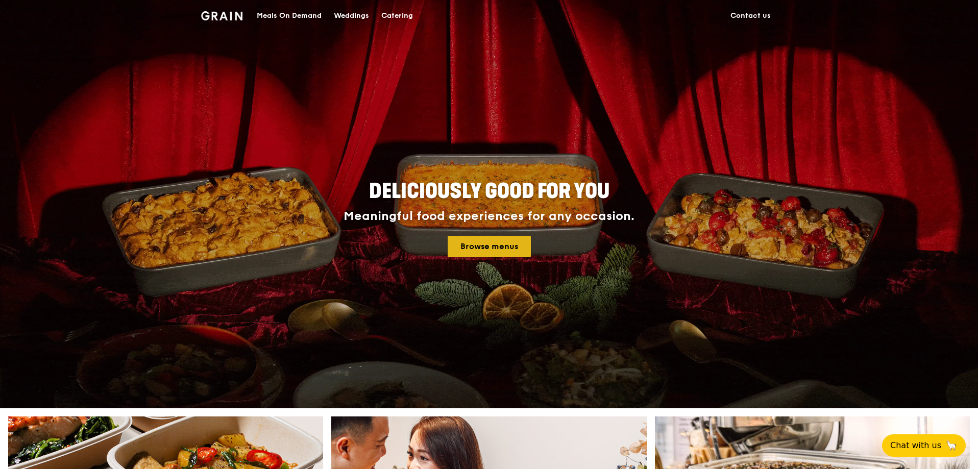
click at [480, 247] on link "Browse menus" at bounding box center [489, 246] width 83 height 21
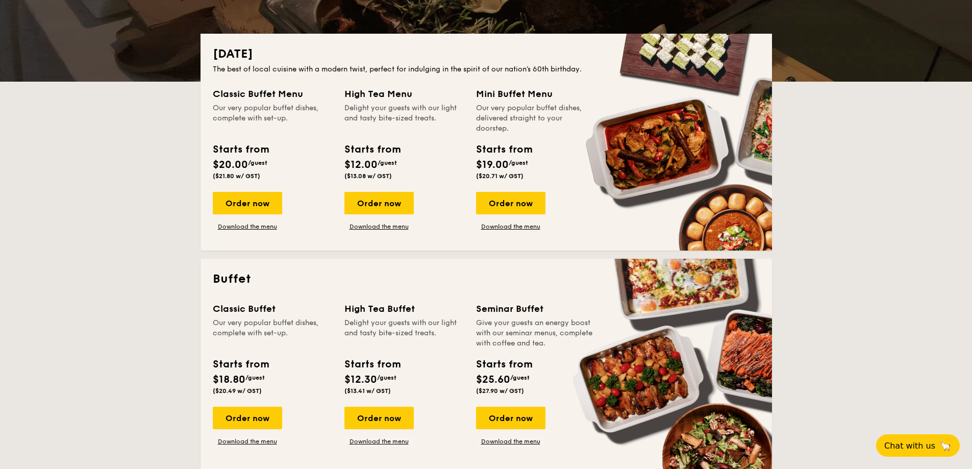
scroll to position [306, 0]
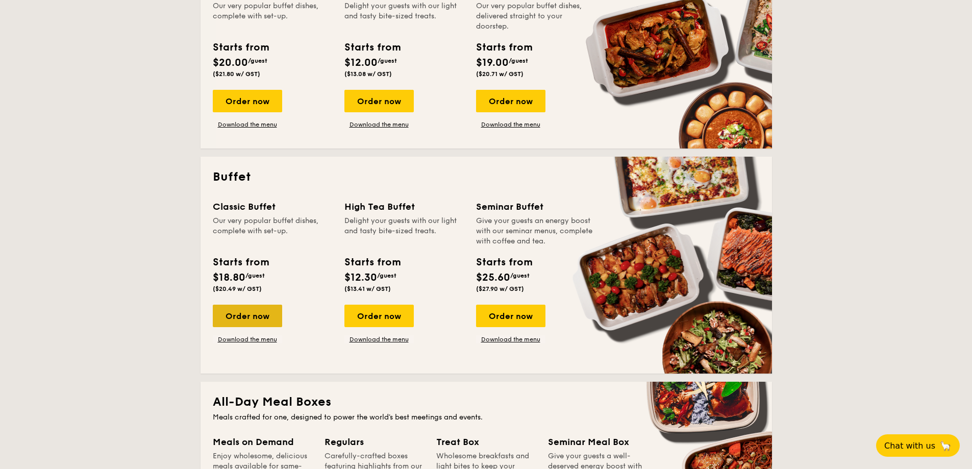
click at [269, 322] on div "Order now" at bounding box center [247, 316] width 69 height 22
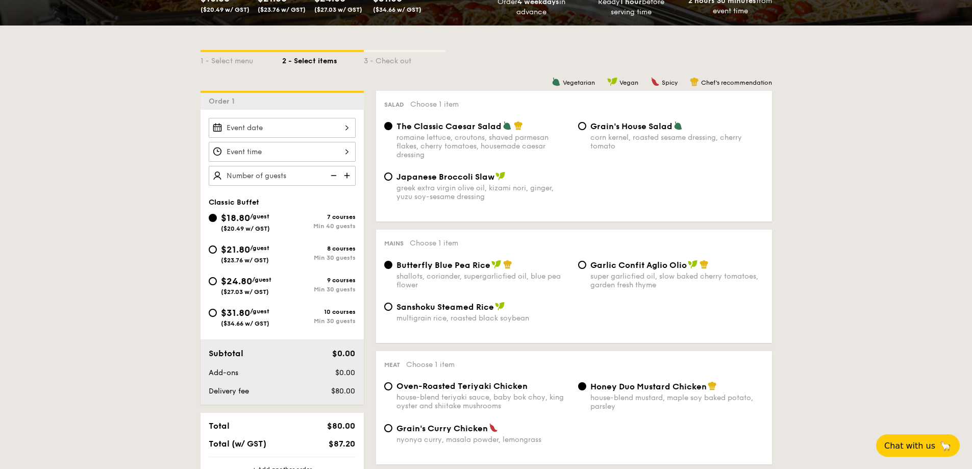
scroll to position [204, 0]
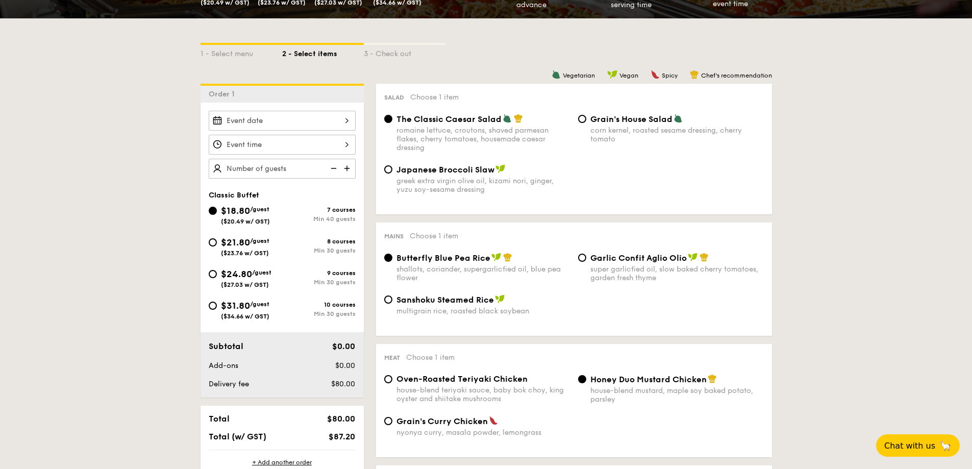
click at [332, 118] on div at bounding box center [282, 121] width 147 height 20
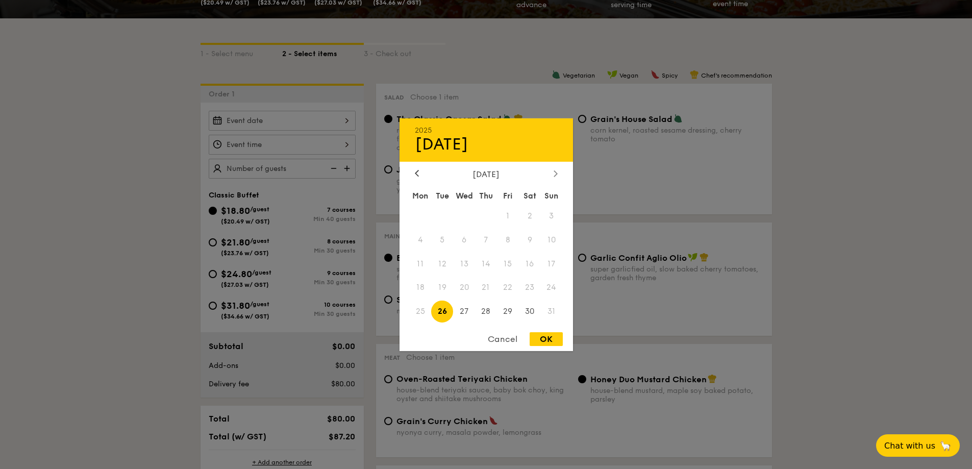
click at [556, 170] on icon at bounding box center [556, 173] width 4 height 7
click at [531, 288] on span "27" at bounding box center [530, 288] width 22 height 22
click at [347, 141] on div at bounding box center [486, 234] width 972 height 469
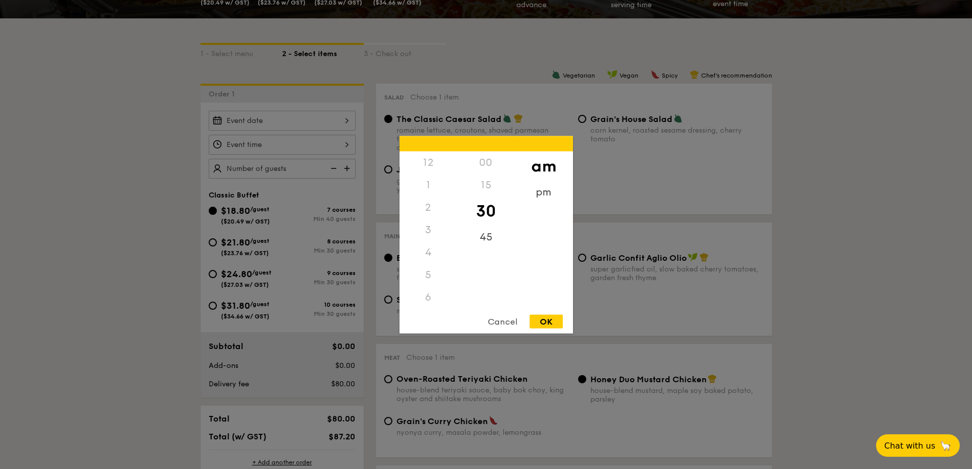
click at [347, 142] on div "12 1 2 3 4 5 6 7 8 9 10 11 00 15 30 45 am pm Cancel OK" at bounding box center [282, 145] width 147 height 20
click at [429, 301] on div "11" at bounding box center [429, 308] width 58 height 30
click at [494, 163] on div "00" at bounding box center [486, 166] width 58 height 30
click at [539, 322] on div "OK" at bounding box center [546, 321] width 33 height 14
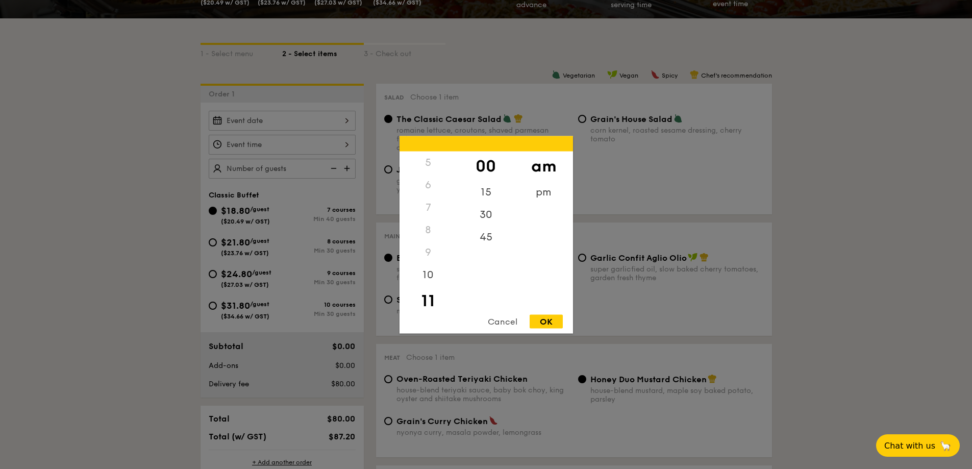
type input "11:00AM"
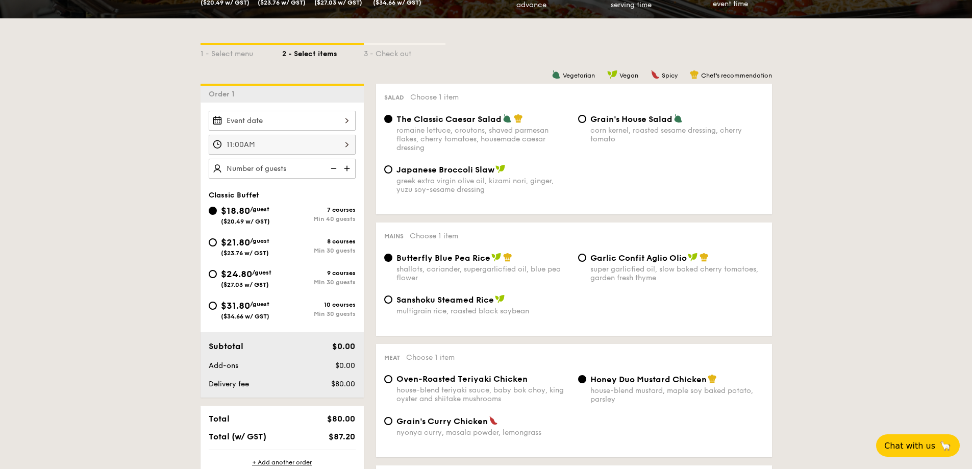
click at [348, 170] on img at bounding box center [347, 168] width 15 height 19
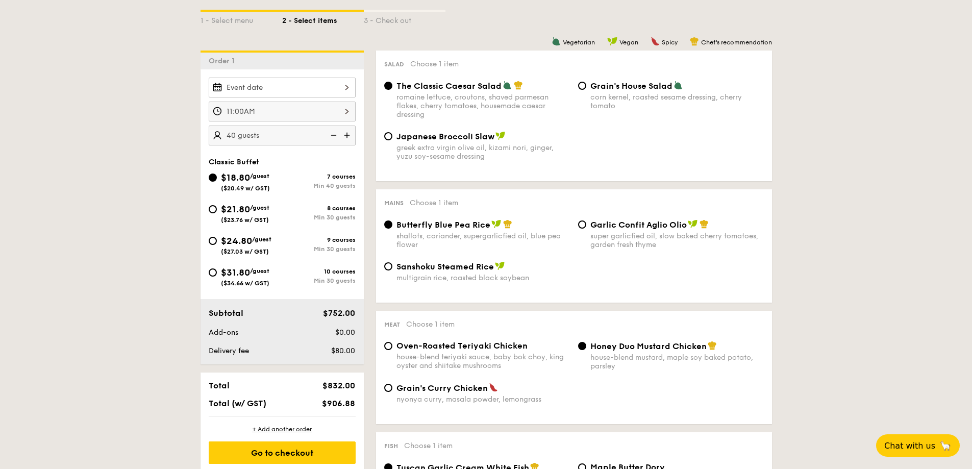
scroll to position [255, 0]
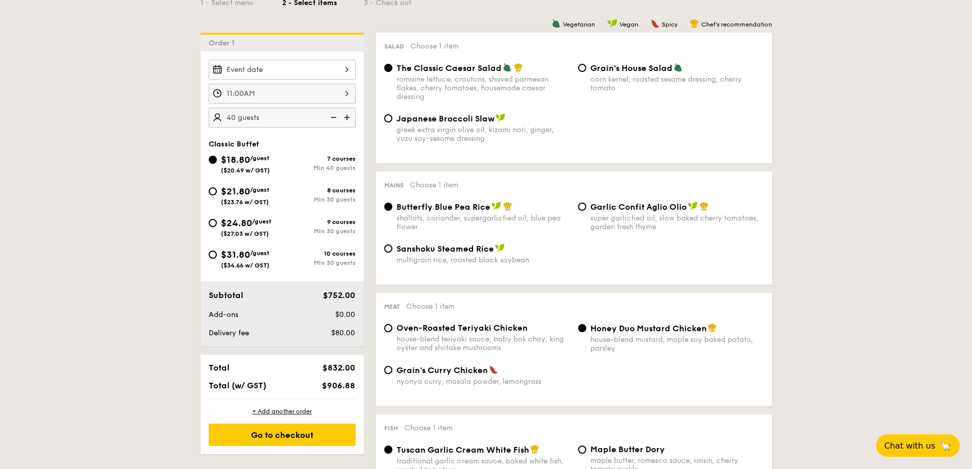
click at [347, 119] on img at bounding box center [347, 117] width 15 height 19
type input "50 guests"
click at [342, 193] on div "8 courses" at bounding box center [318, 190] width 73 height 7
click at [217, 193] on input "$21.80 /guest ($23.76 w/ GST) 8 courses Min 30 guests" at bounding box center [213, 191] width 8 height 8
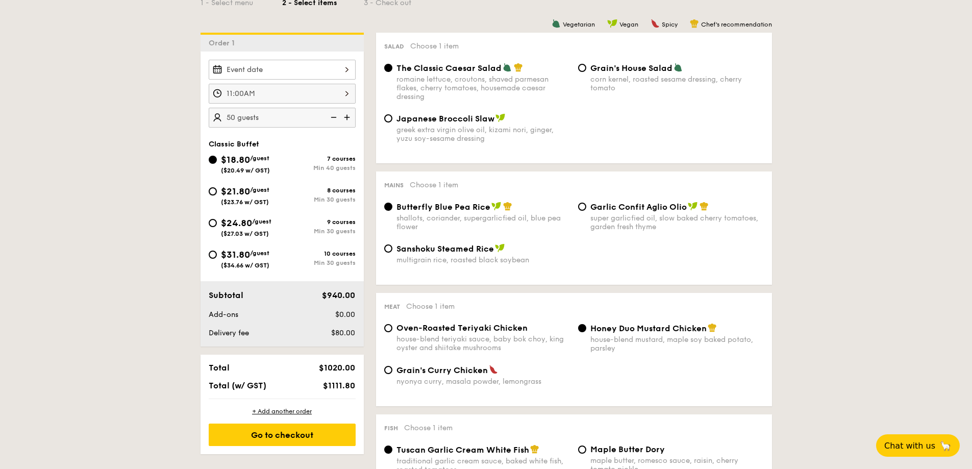
radio input "true"
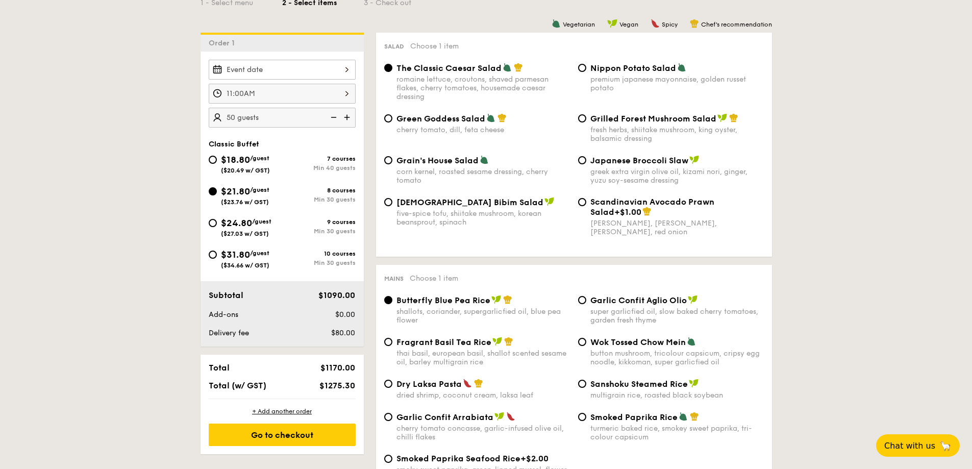
click at [335, 113] on img at bounding box center [332, 117] width 15 height 19
type input "40 guests"
